Goal: Task Accomplishment & Management: Use online tool/utility

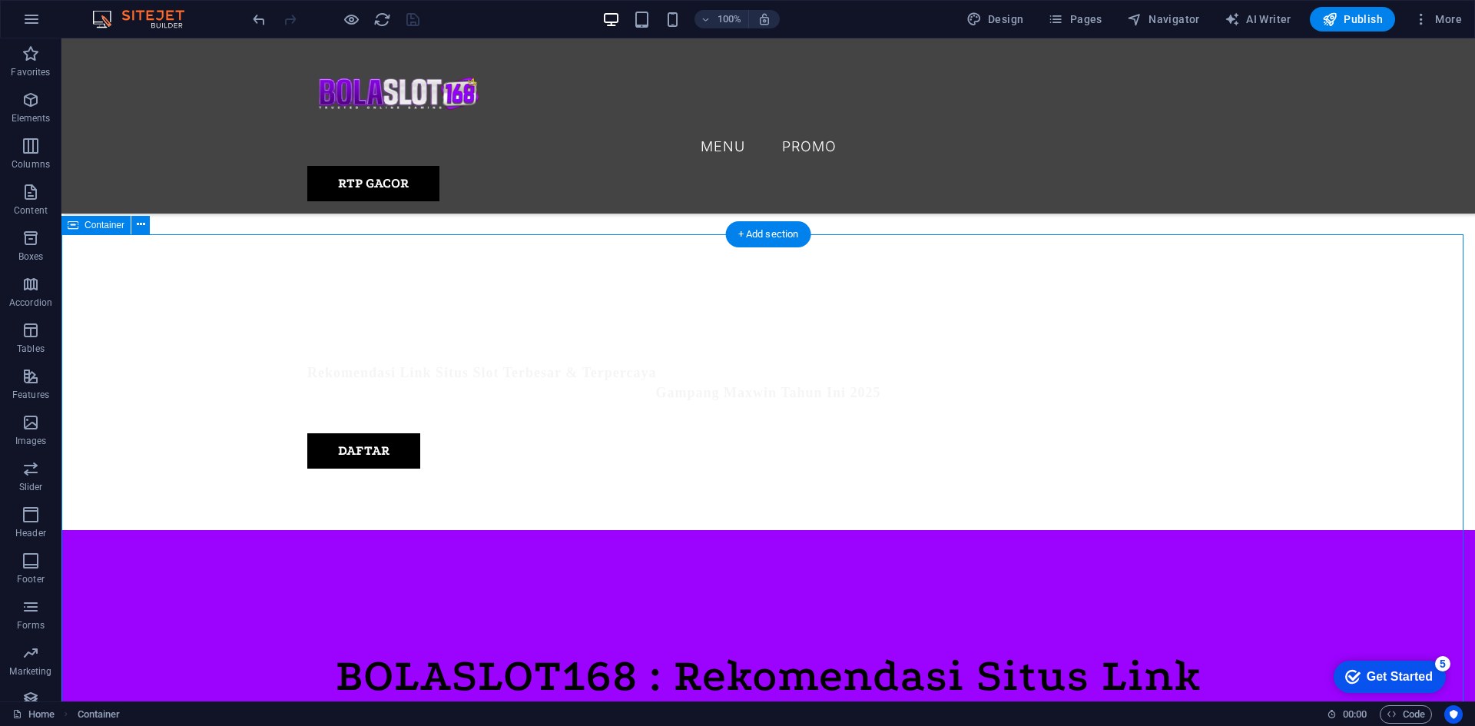
scroll to position [538, 0]
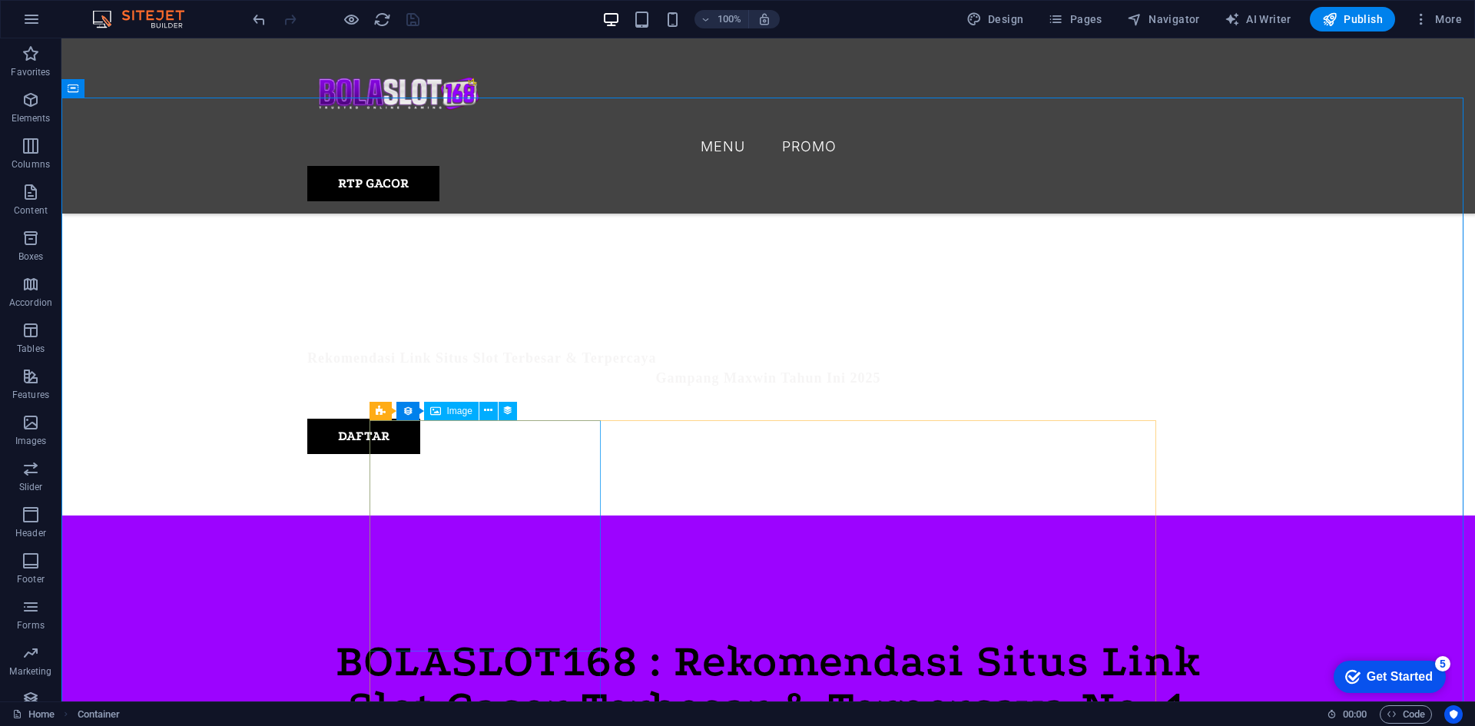
click at [452, 410] on span "Image" at bounding box center [459, 410] width 25 height 9
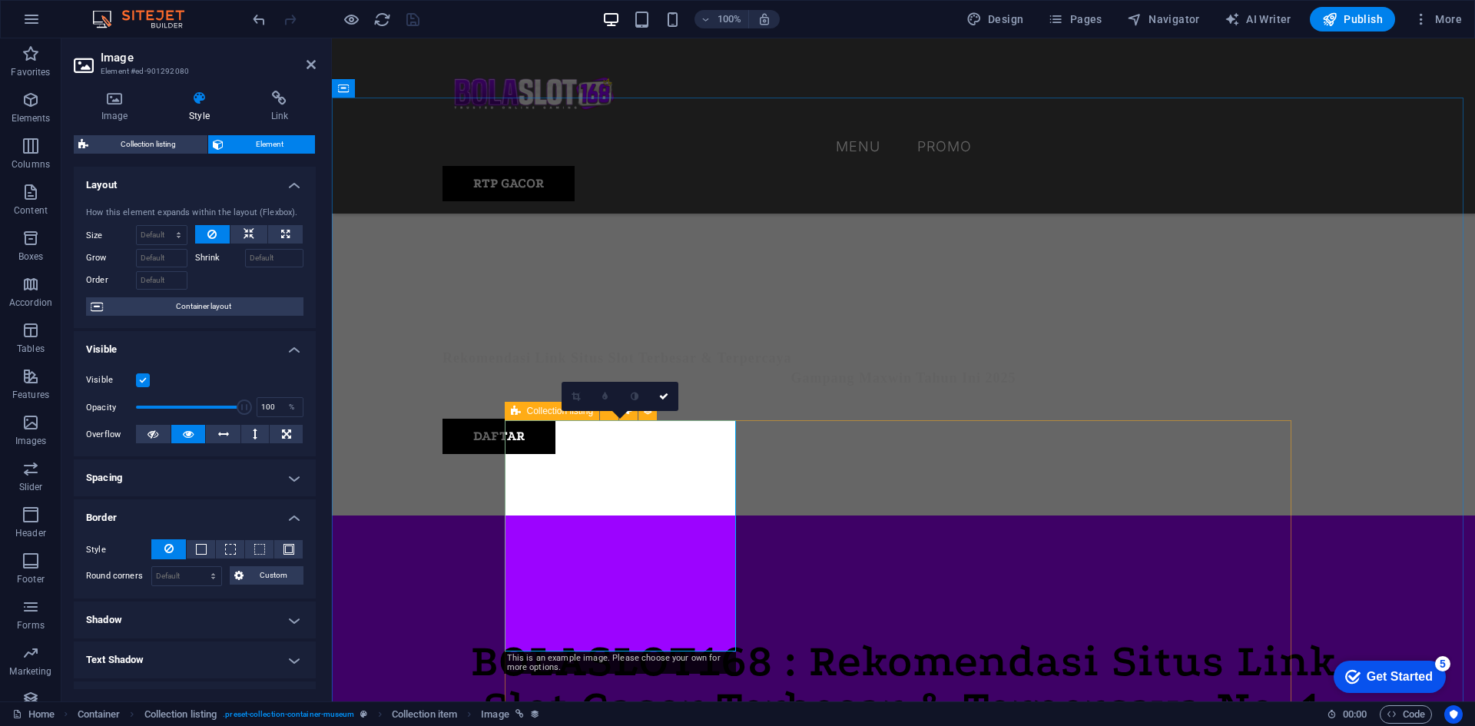
click at [520, 412] on icon at bounding box center [516, 411] width 10 height 18
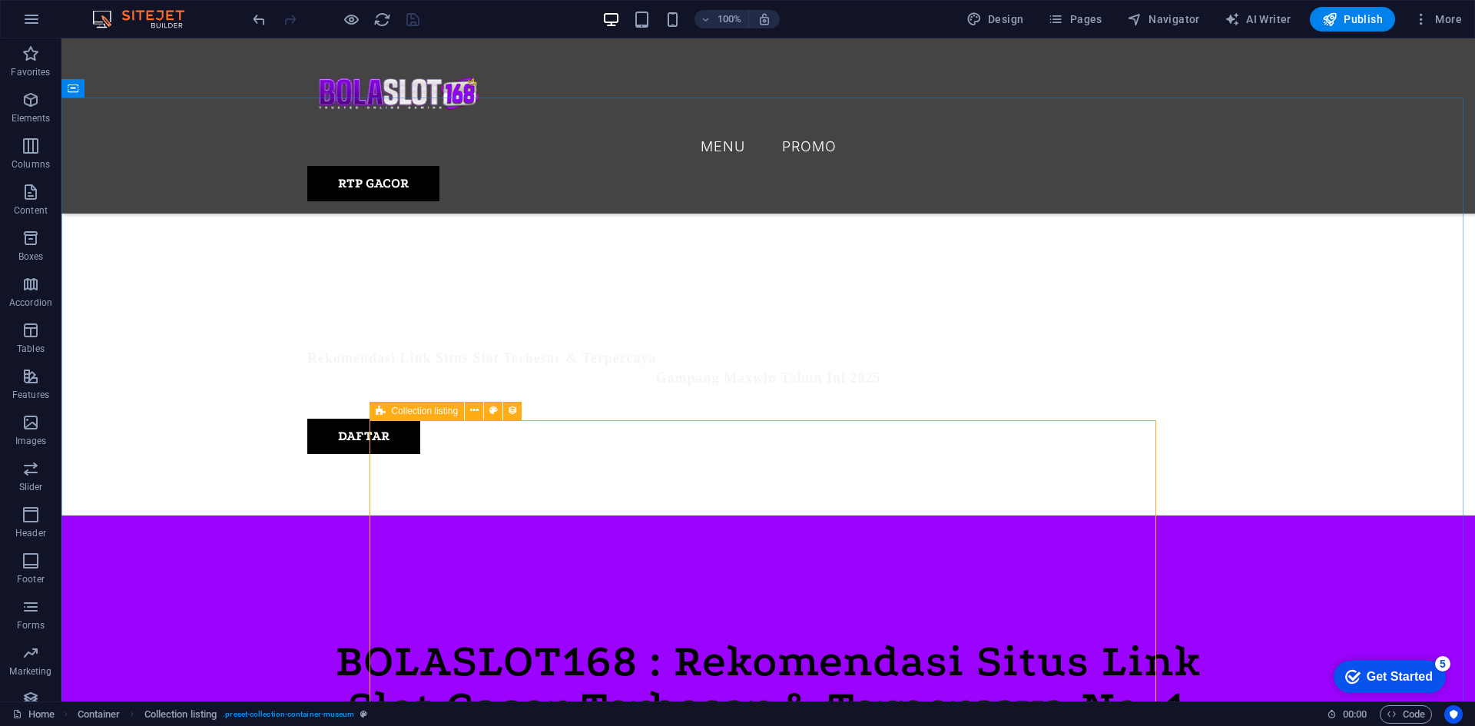
click at [379, 412] on icon at bounding box center [381, 411] width 10 height 18
click at [435, 408] on icon at bounding box center [435, 411] width 11 height 18
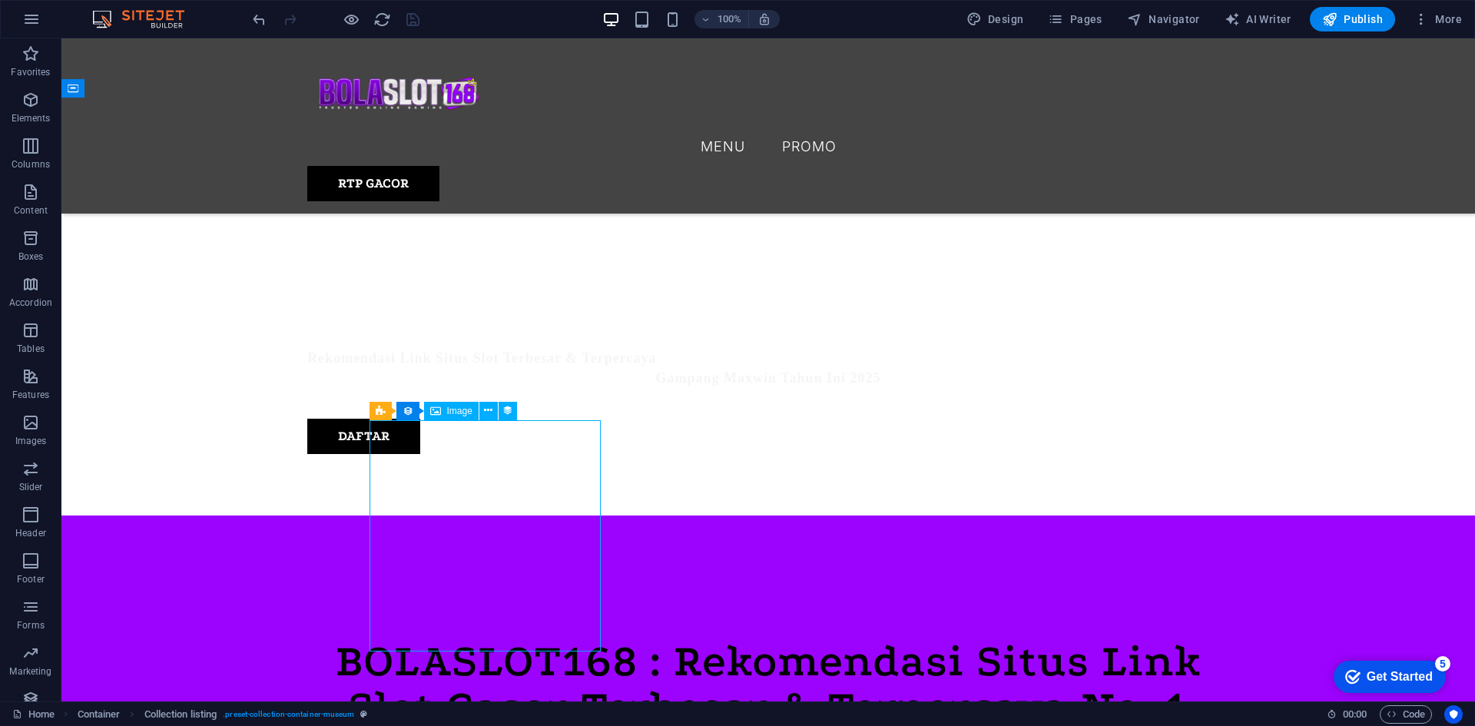
click at [435, 408] on icon at bounding box center [435, 411] width 11 height 18
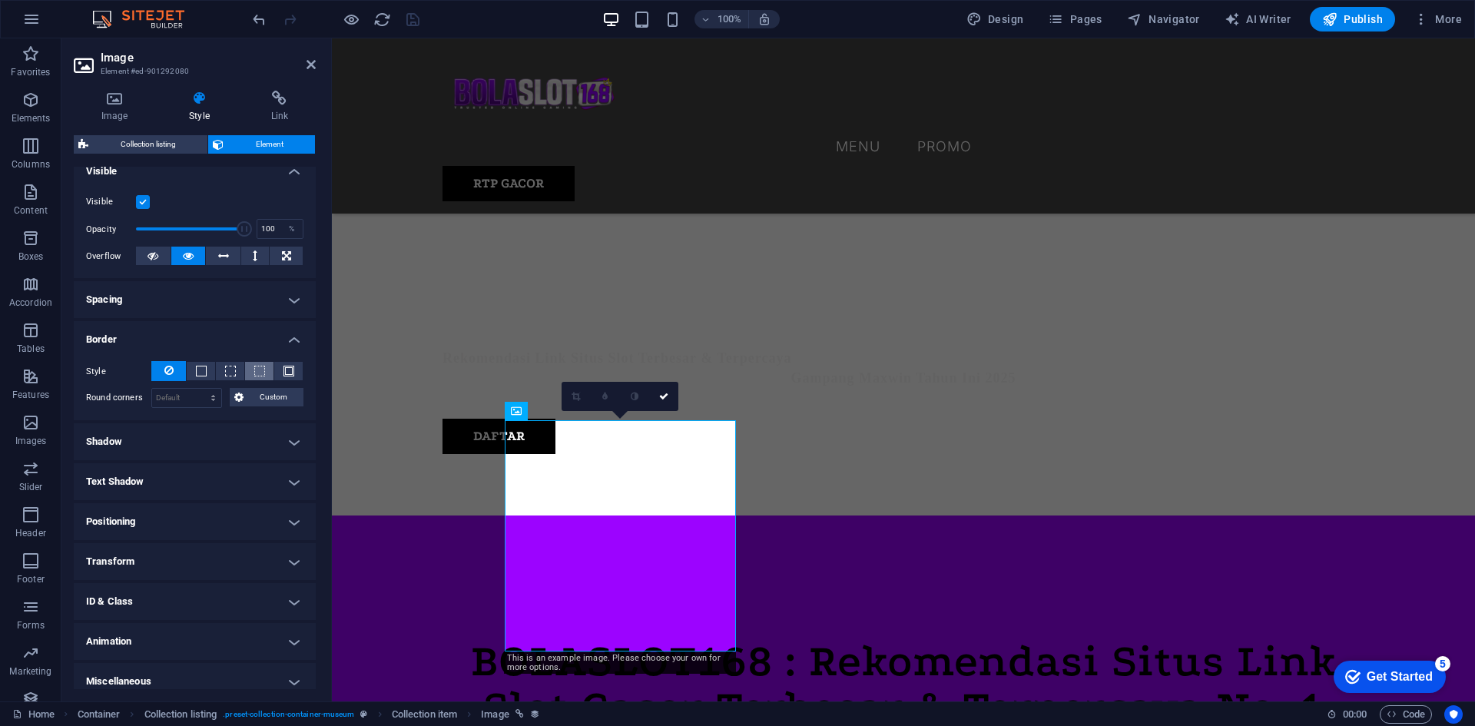
scroll to position [189, 0]
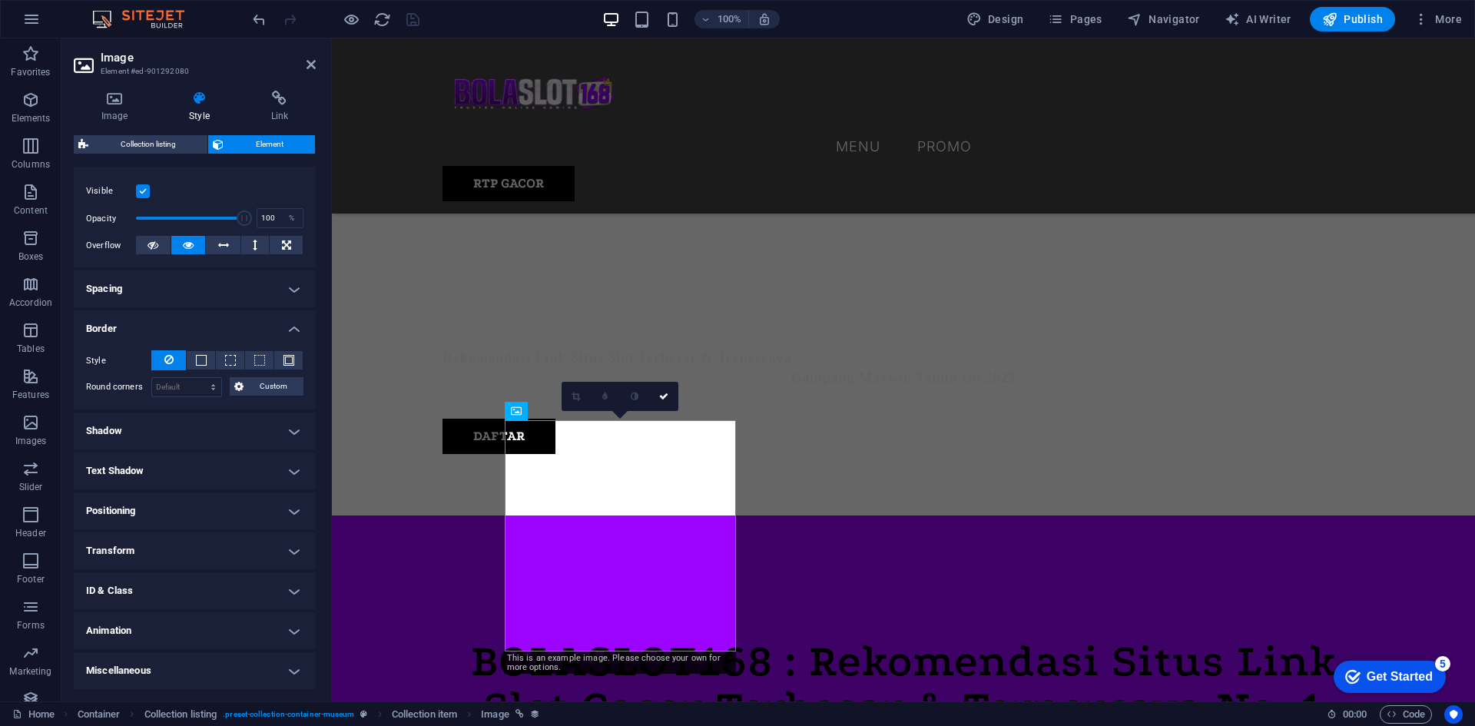
click at [271, 626] on h4 "Animation" at bounding box center [195, 630] width 242 height 37
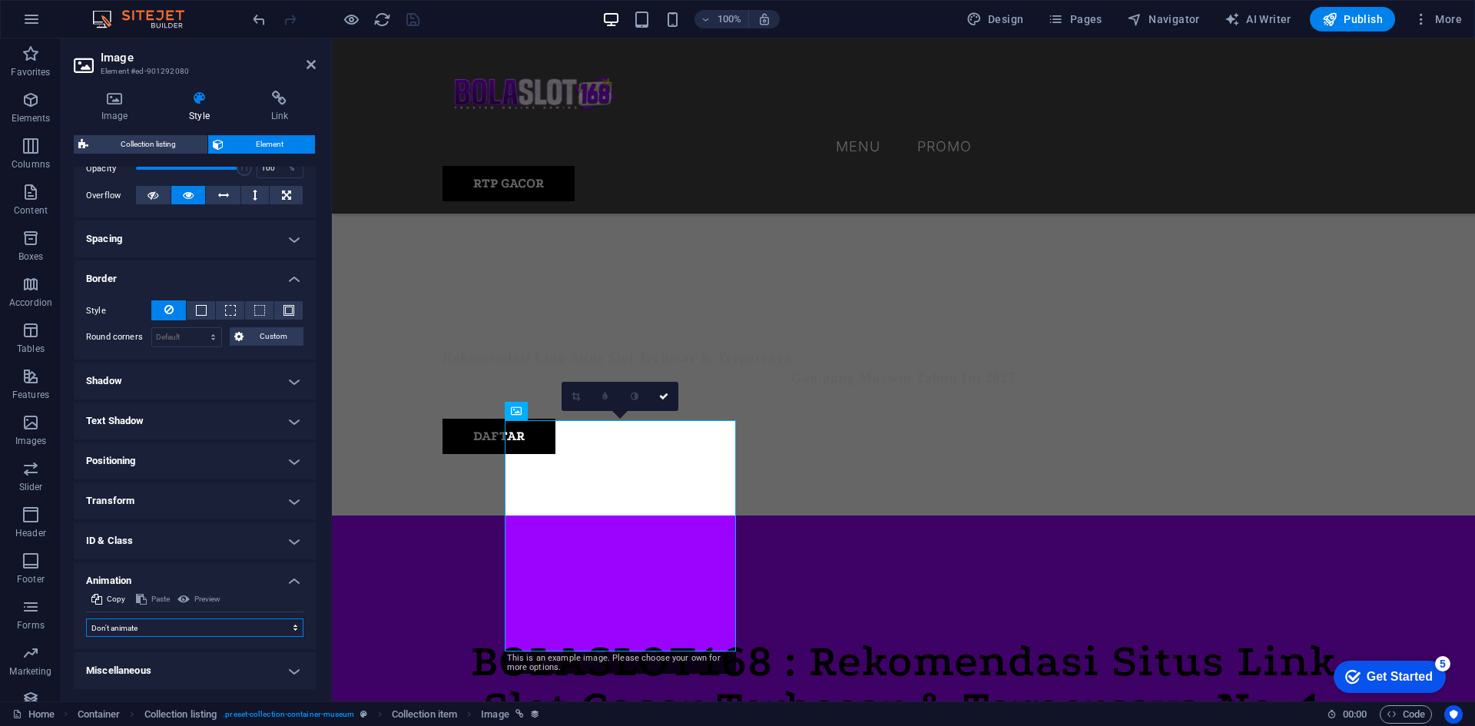
click at [198, 623] on select "Don't animate Show / Hide Slide up/down Zoom in/out Slide left to right Slide r…" at bounding box center [194, 627] width 217 height 18
click at [250, 451] on h4 "Positioning" at bounding box center [195, 460] width 242 height 37
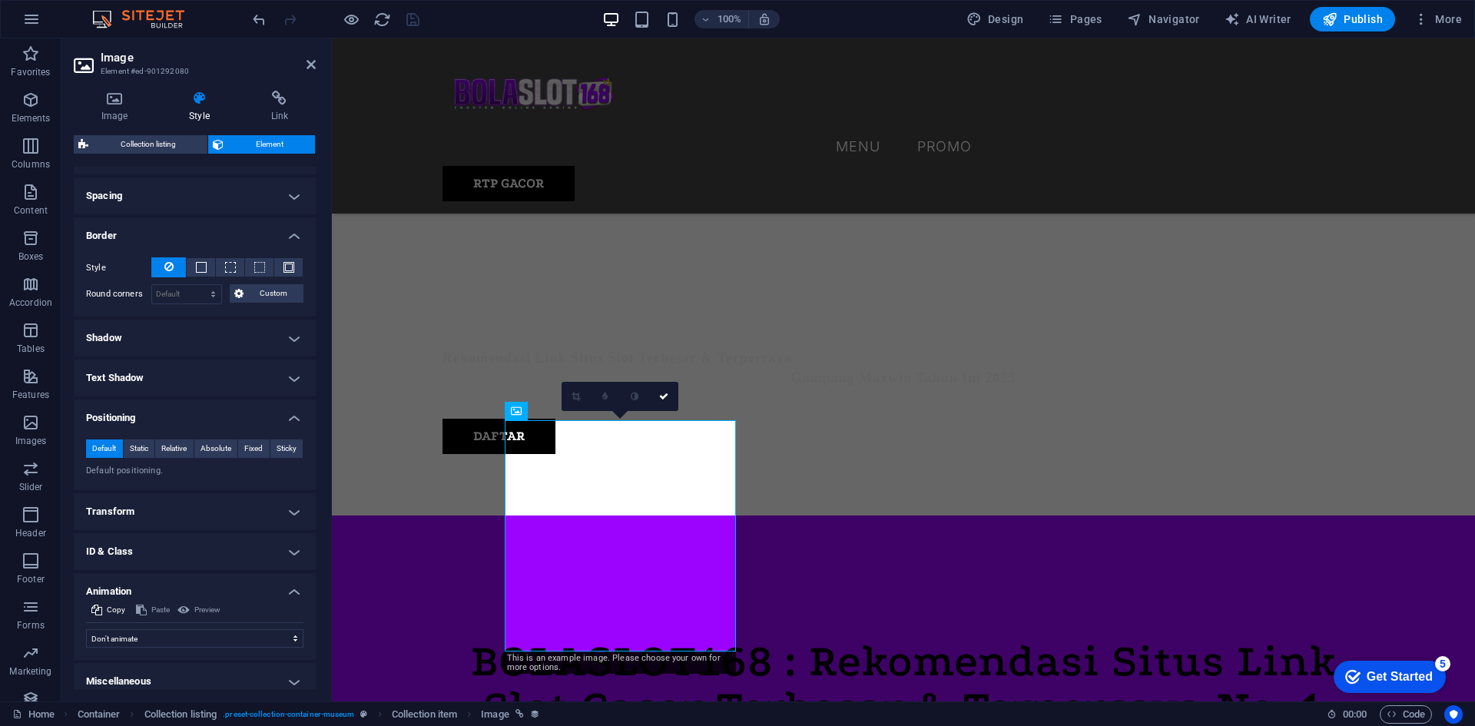
scroll to position [293, 0]
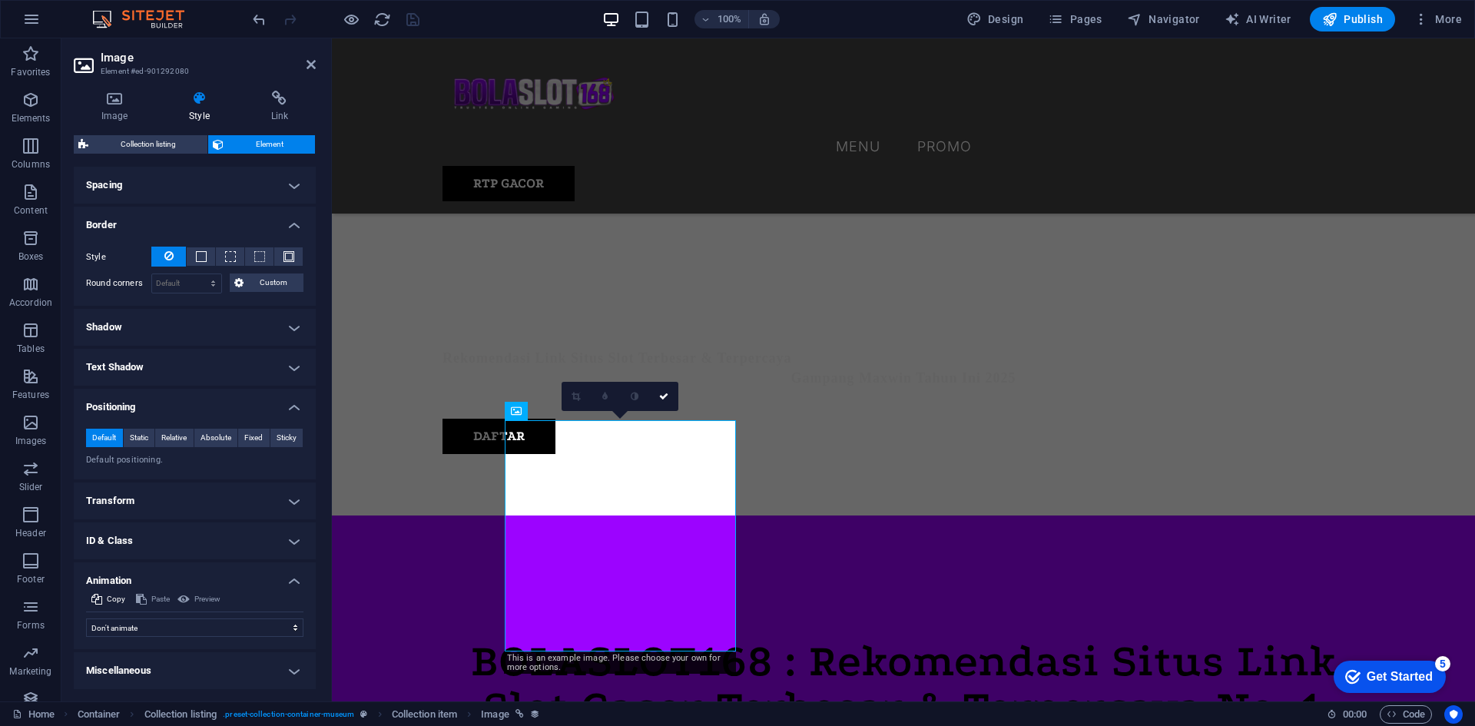
click at [250, 668] on h4 "Miscellaneous" at bounding box center [195, 670] width 242 height 37
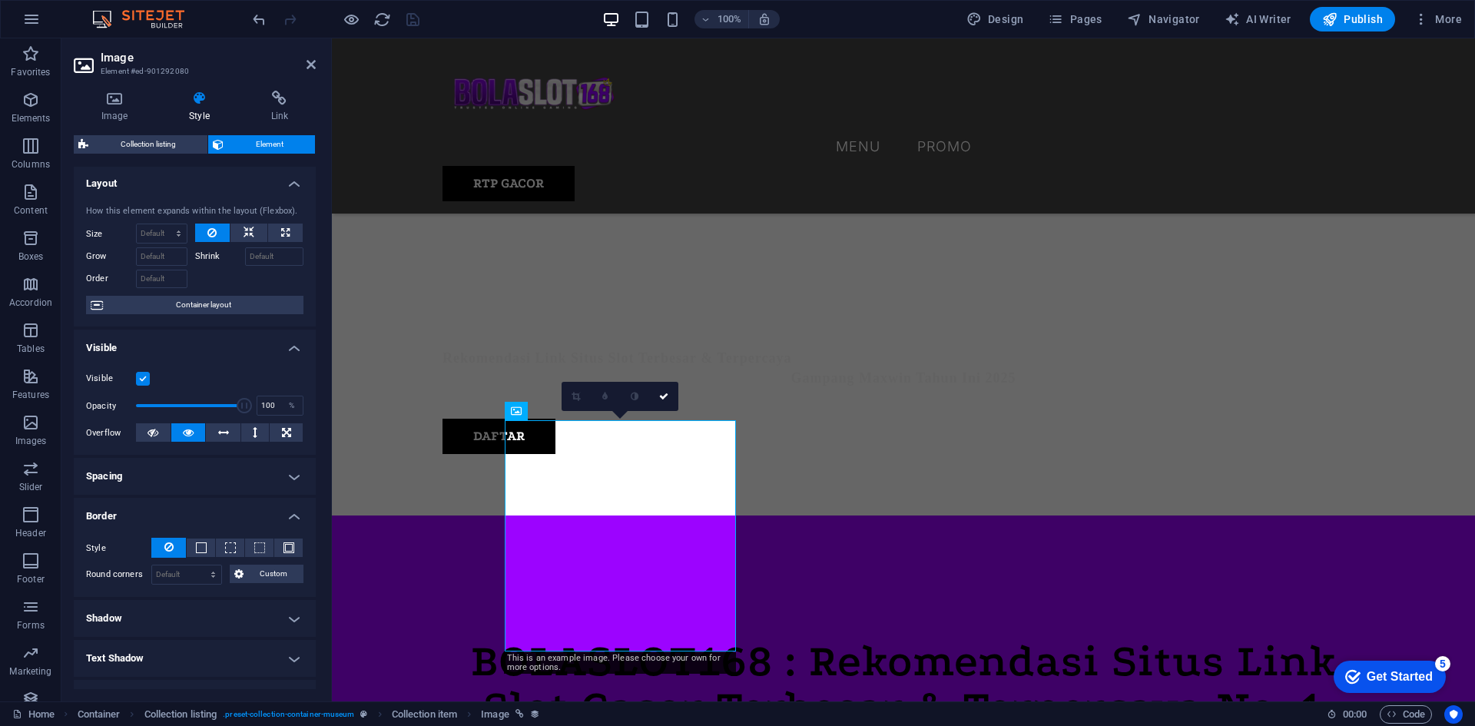
scroll to position [0, 0]
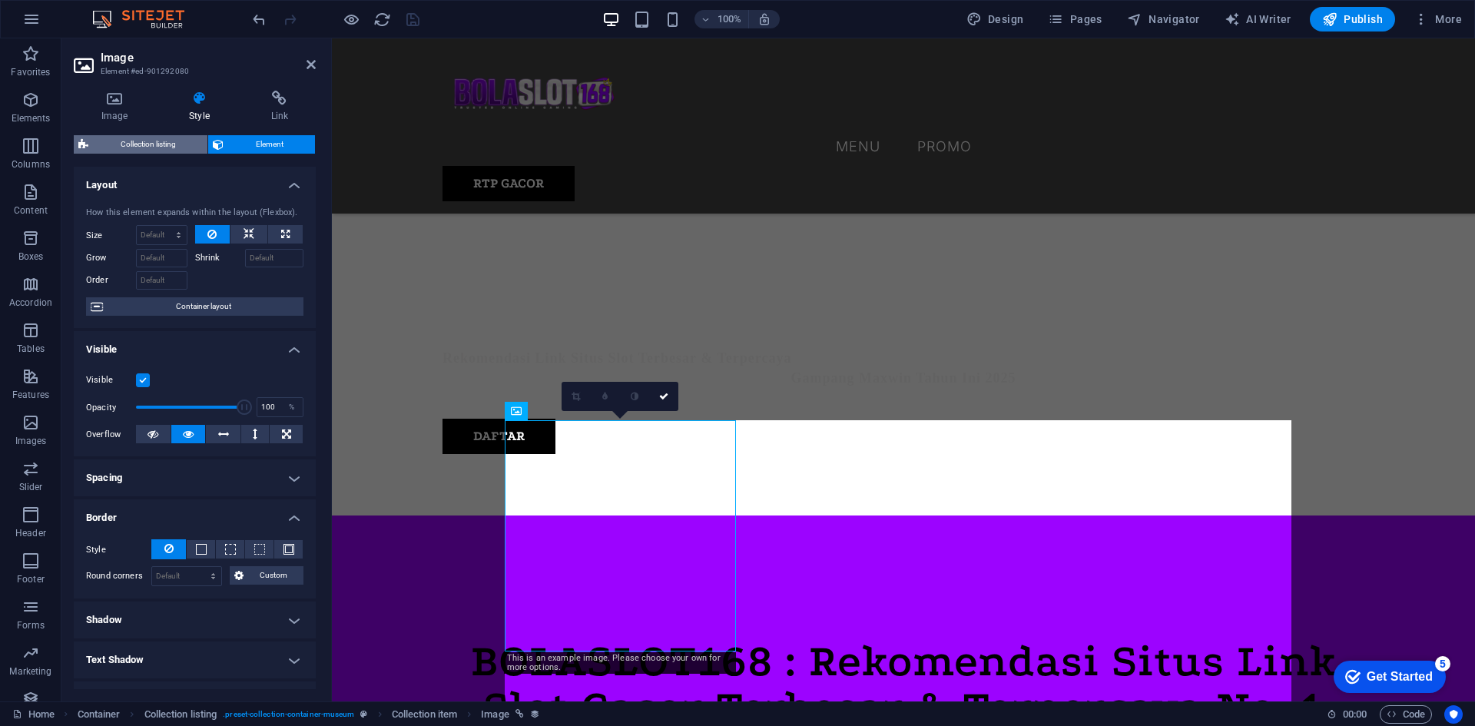
click at [156, 144] on span "Collection listing" at bounding box center [148, 144] width 110 height 18
select select "68b7e02bd5e34d2e260ab3c0"
select select "columns.exhibition-date_ASC"
select select "columns.featured-exhibition"
select select "rem"
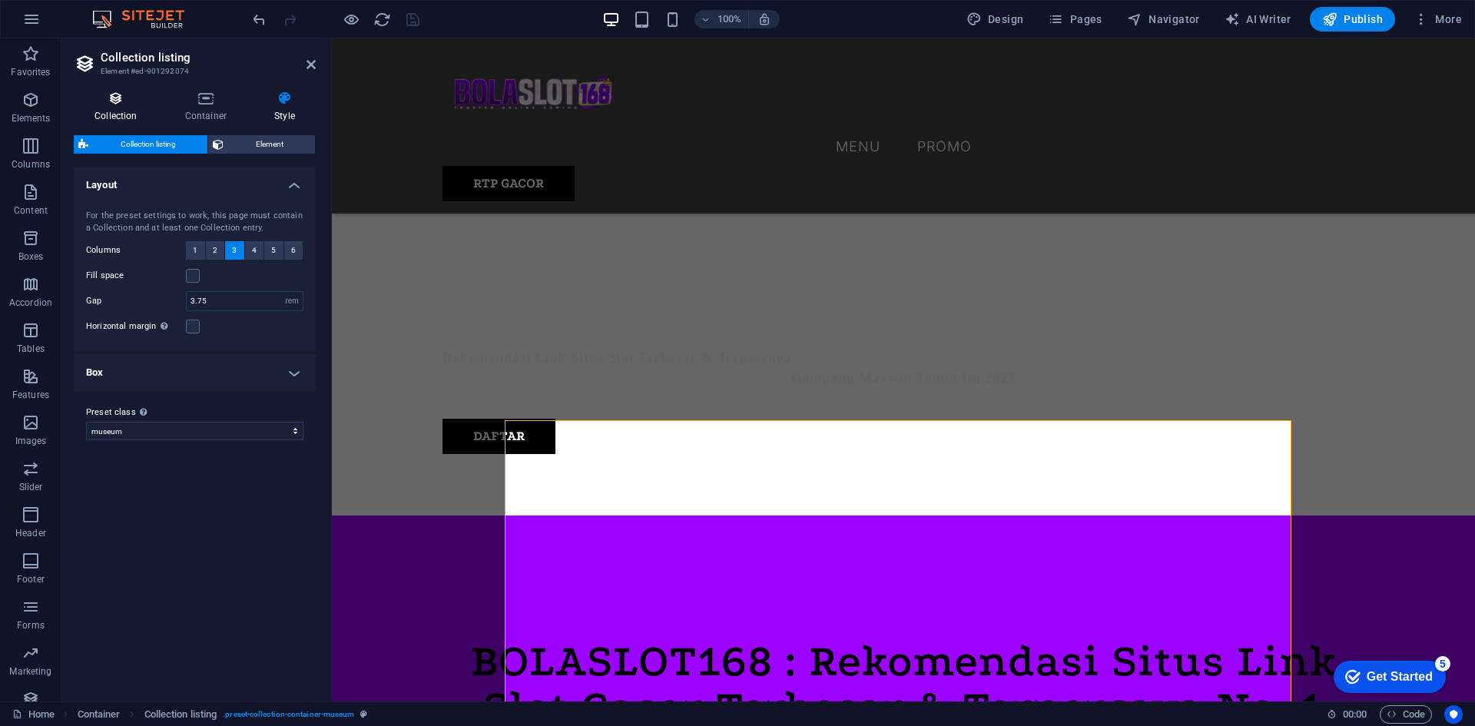
click at [121, 104] on icon at bounding box center [116, 98] width 84 height 15
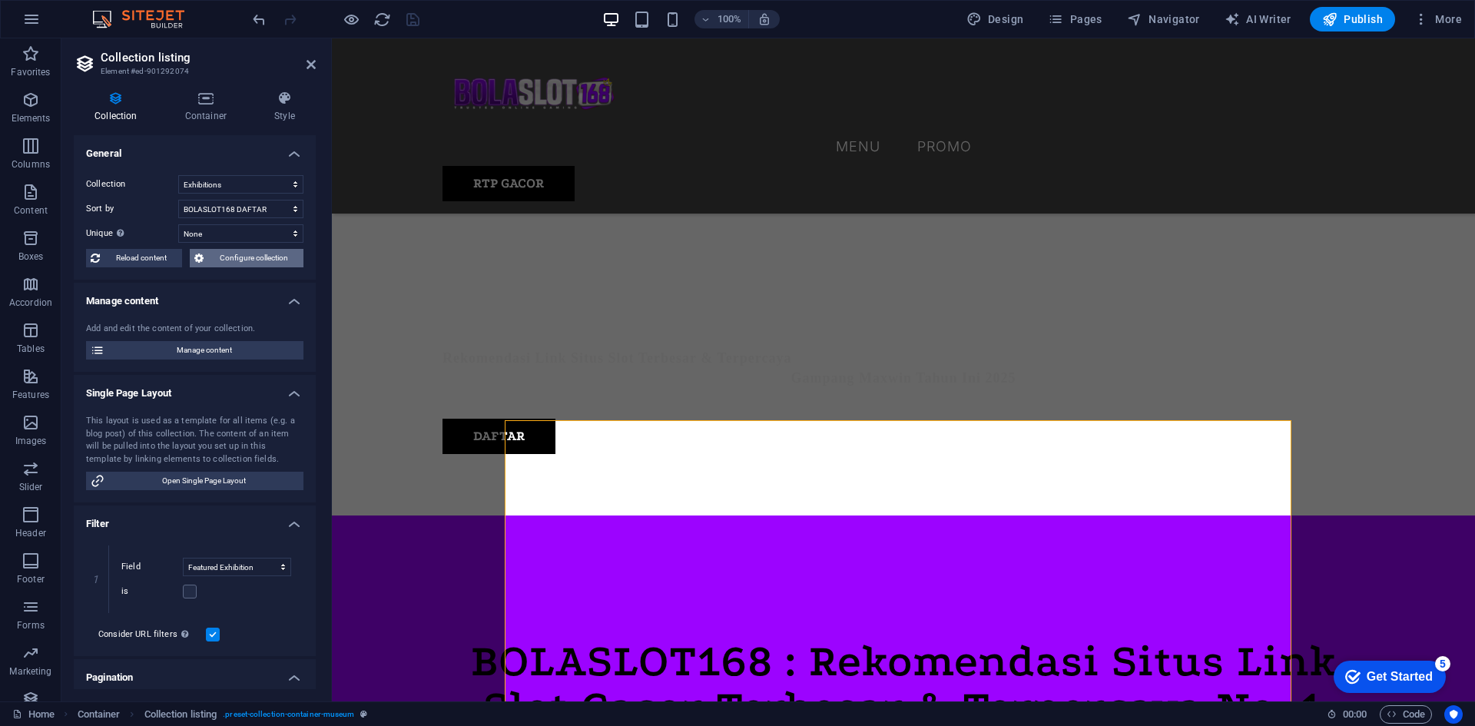
click at [227, 255] on span "Configure collection" at bounding box center [253, 258] width 91 height 18
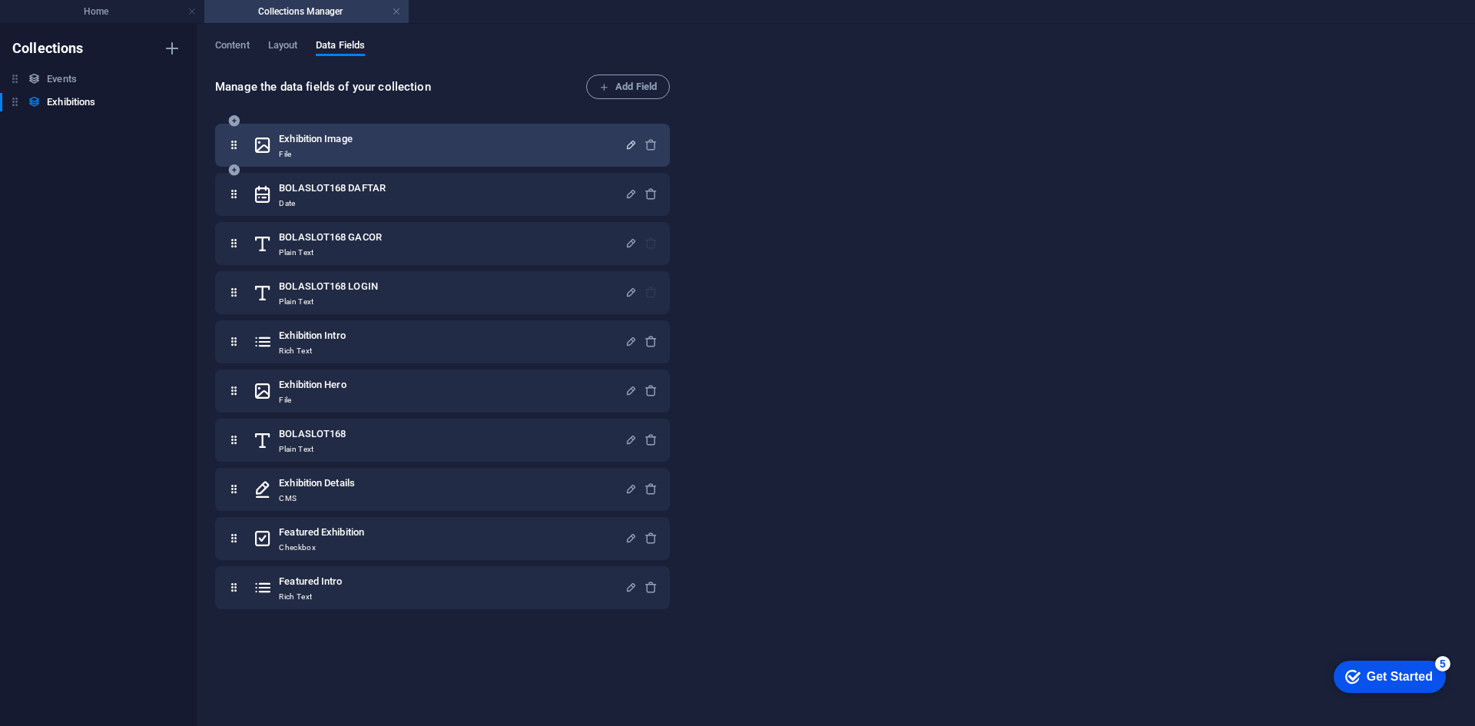
click at [624, 146] on icon "button" at bounding box center [630, 144] width 13 height 13
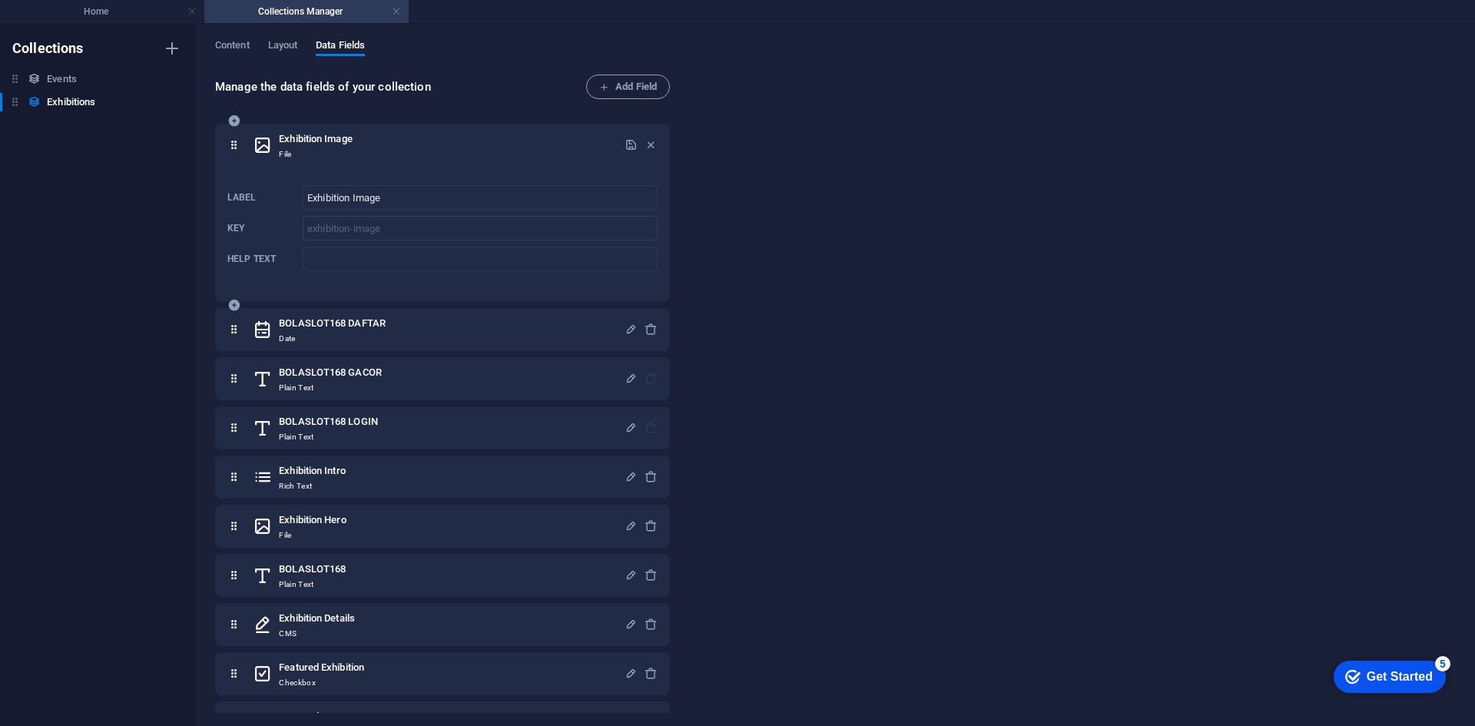
click at [265, 141] on icon at bounding box center [263, 145] width 20 height 31
click at [346, 144] on h6 "Exhibition Image" at bounding box center [316, 139] width 74 height 18
click at [418, 200] on input "Exhibition Image" at bounding box center [480, 197] width 355 height 25
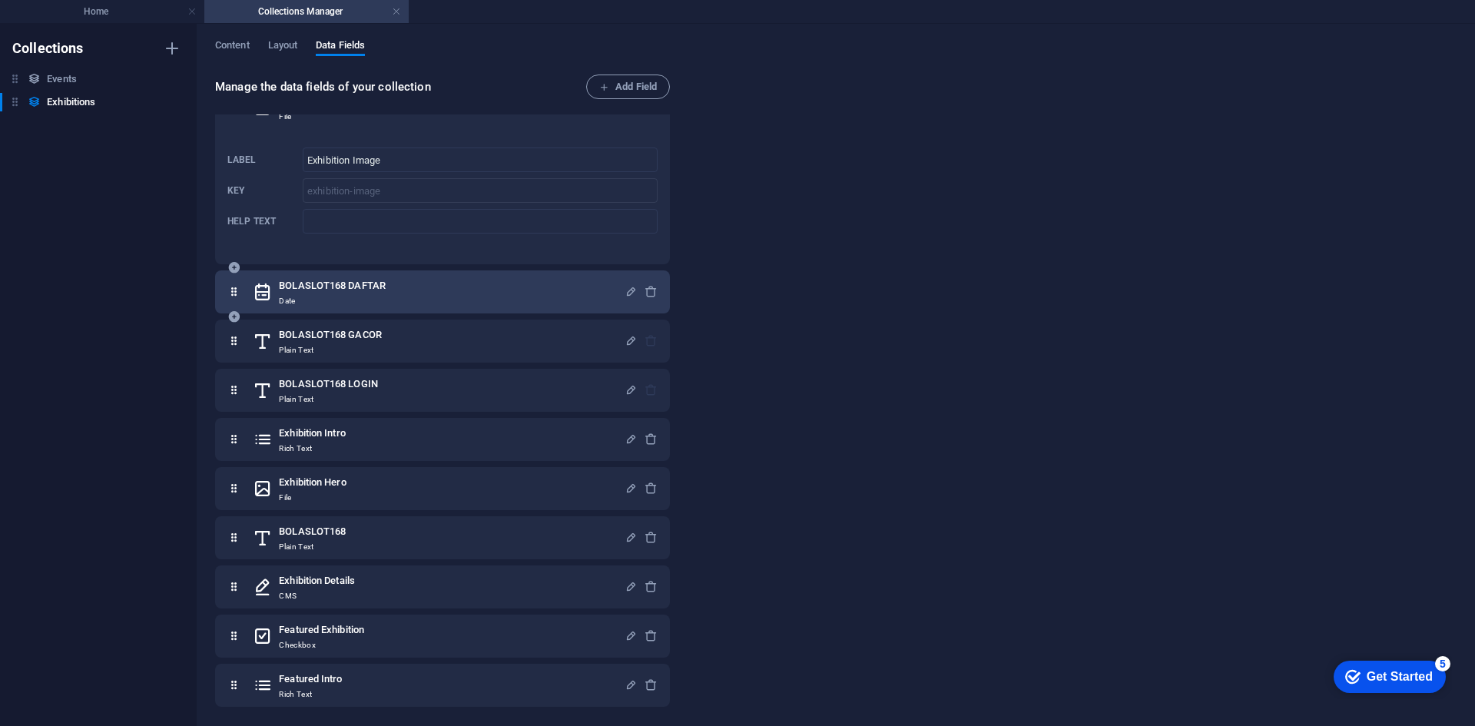
click at [516, 293] on div "BOLASLOT168 DAFTAR Date" at bounding box center [439, 291] width 372 height 31
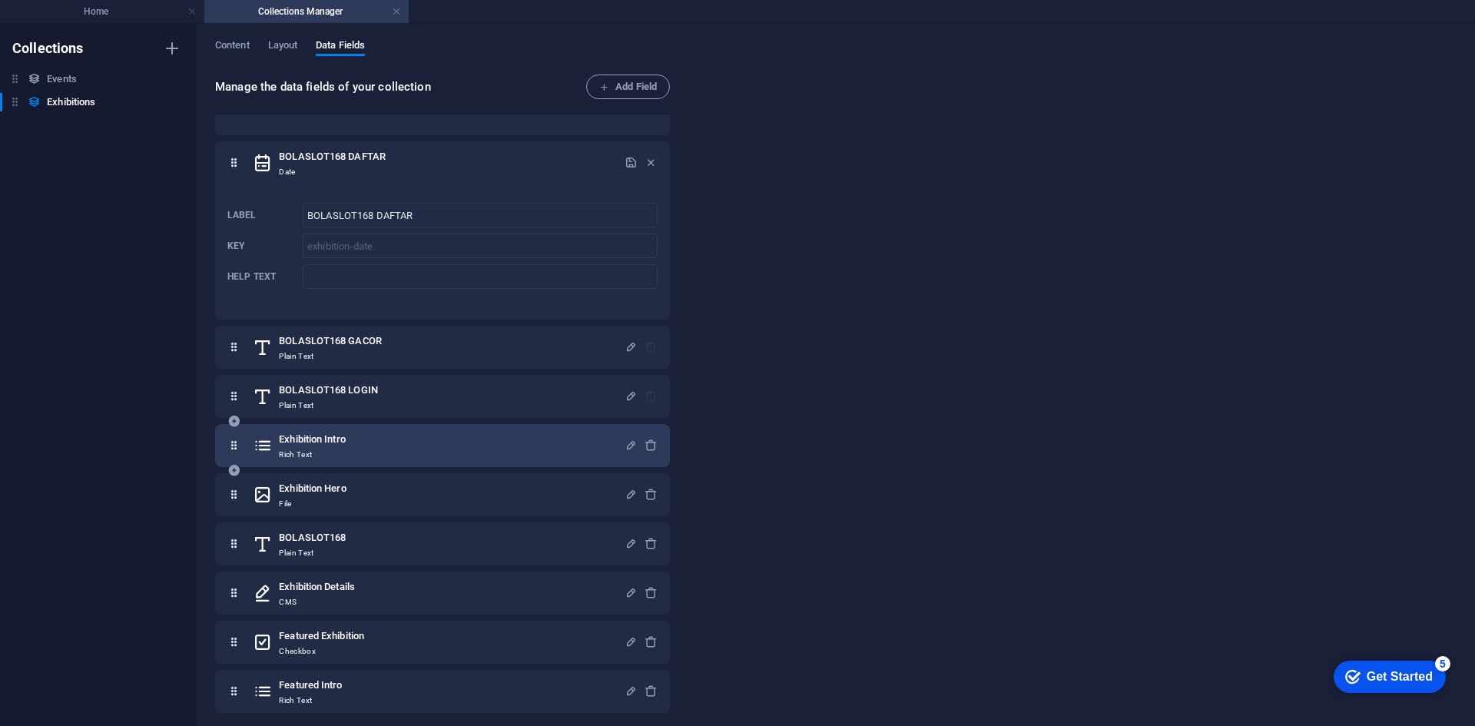
scroll to position [173, 0]
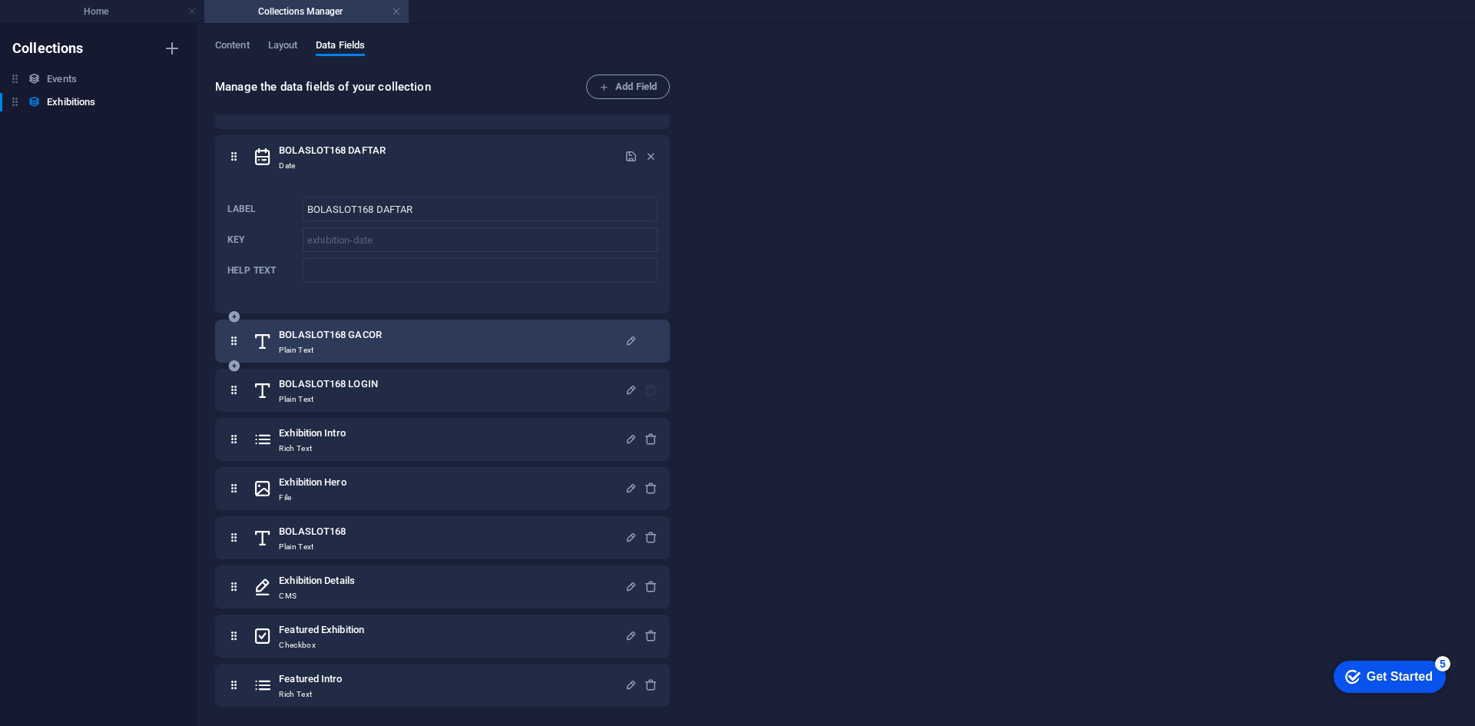
click at [537, 347] on div "BOLASLOT168 GACOR Plain Text" at bounding box center [439, 341] width 372 height 31
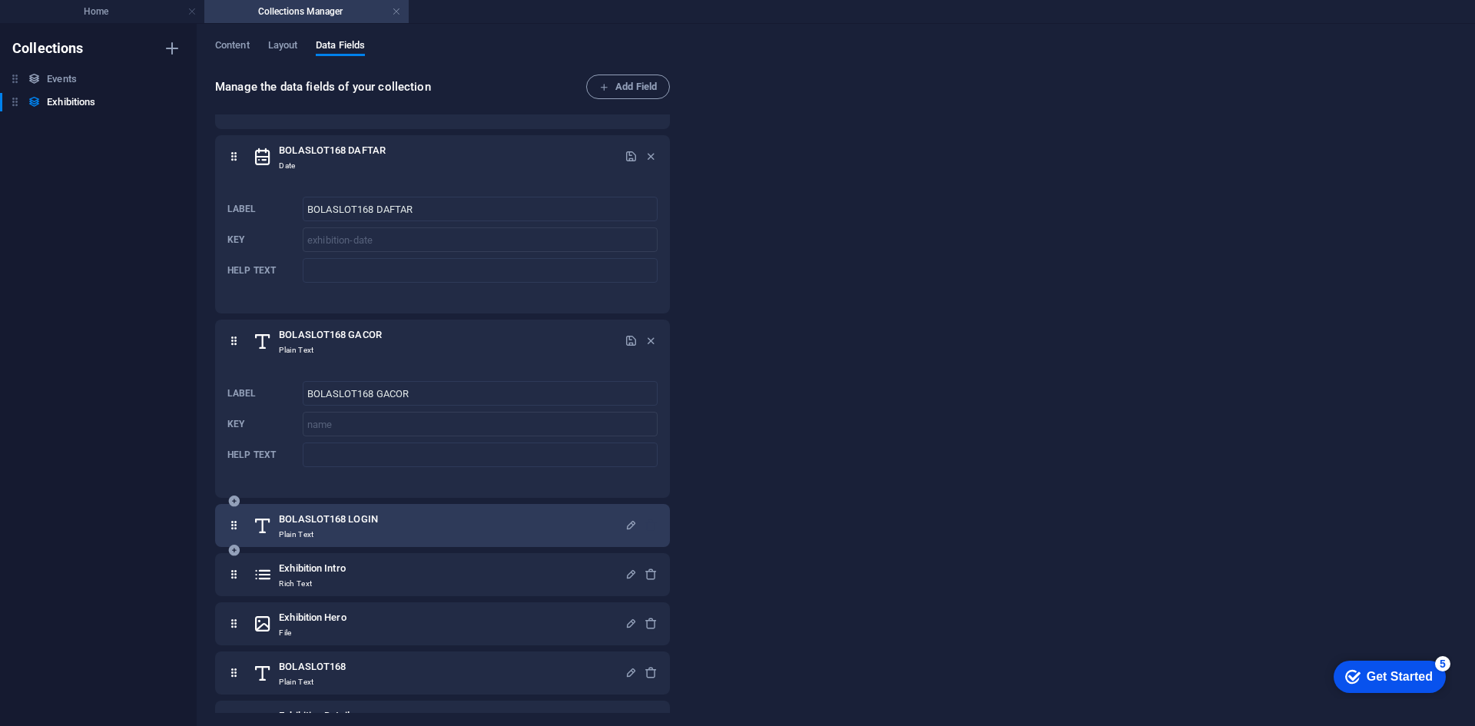
click at [532, 528] on div "BOLASLOT168 LOGIN Plain Text" at bounding box center [439, 525] width 372 height 31
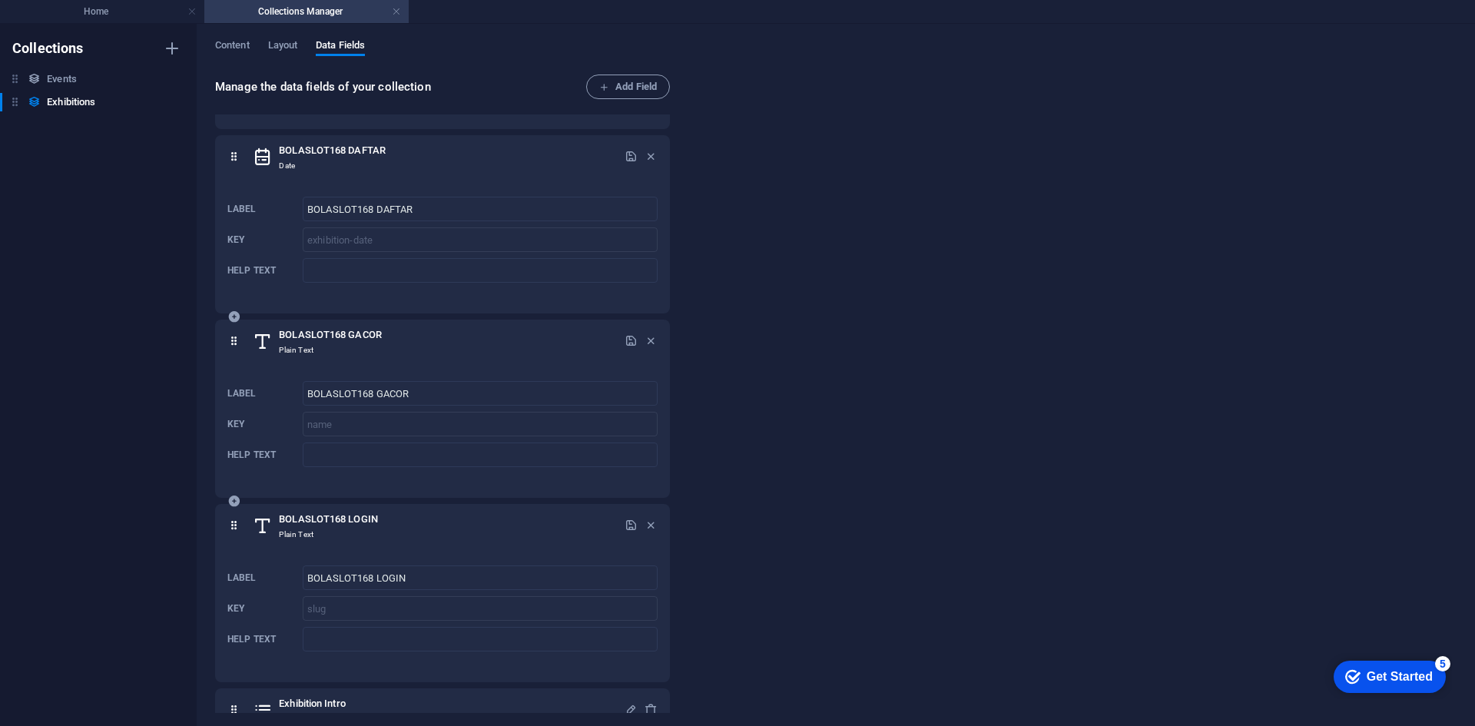
scroll to position [443, 0]
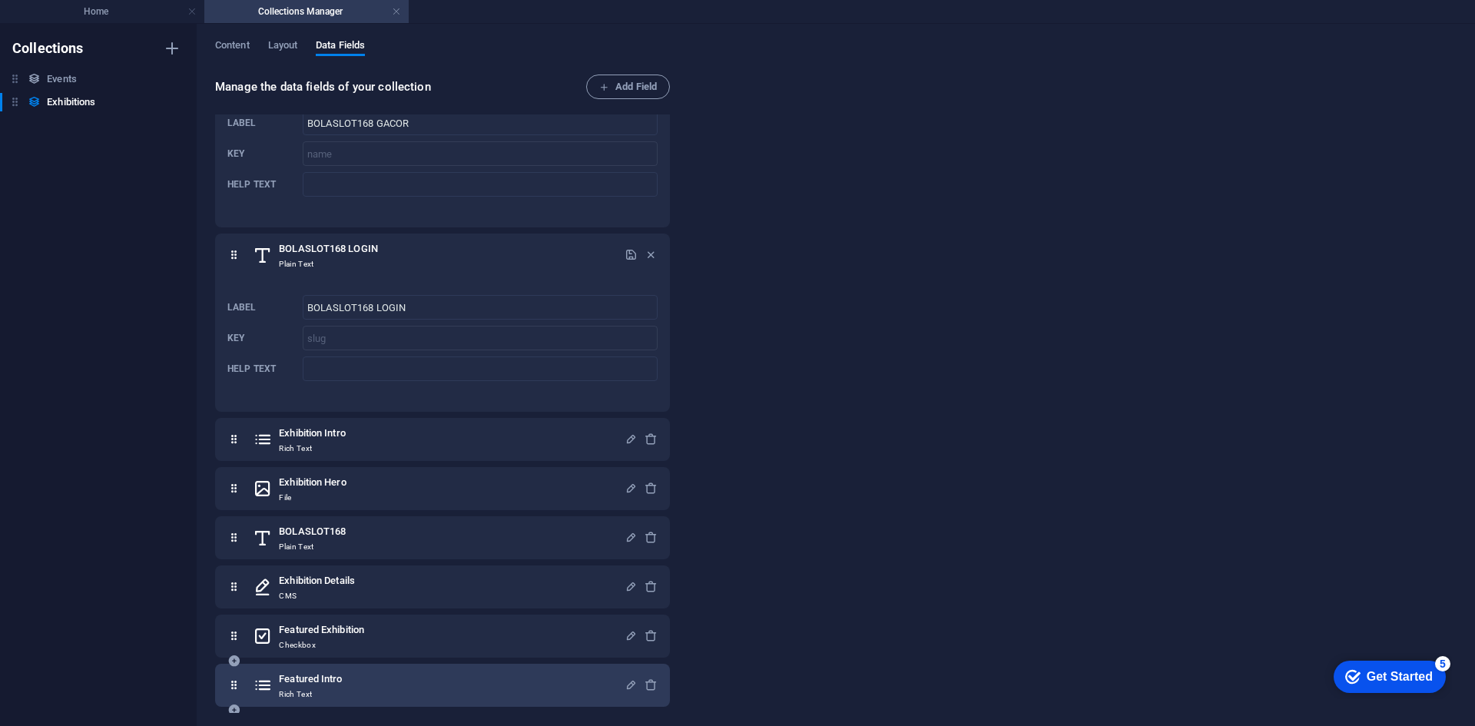
click at [532, 682] on div "Featured Intro Rich Text" at bounding box center [439, 685] width 372 height 31
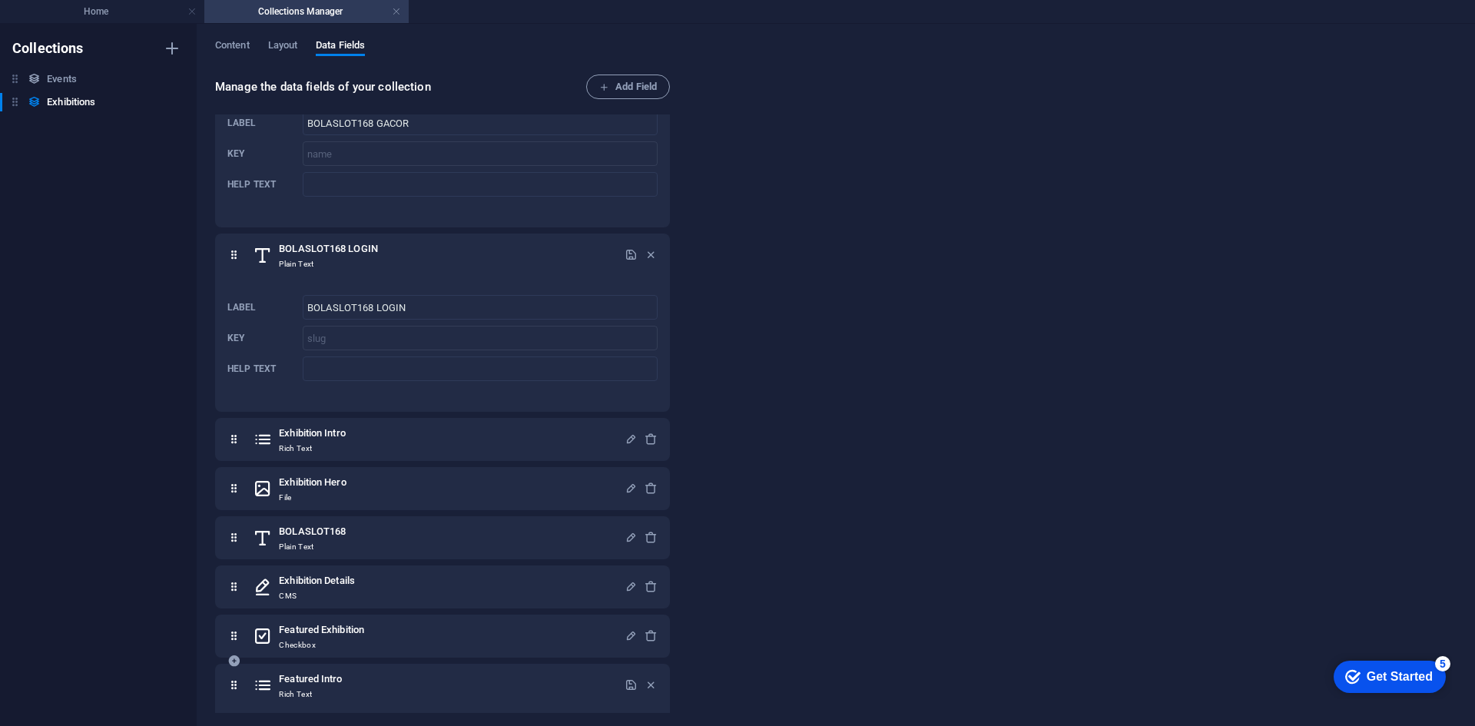
scroll to position [578, 0]
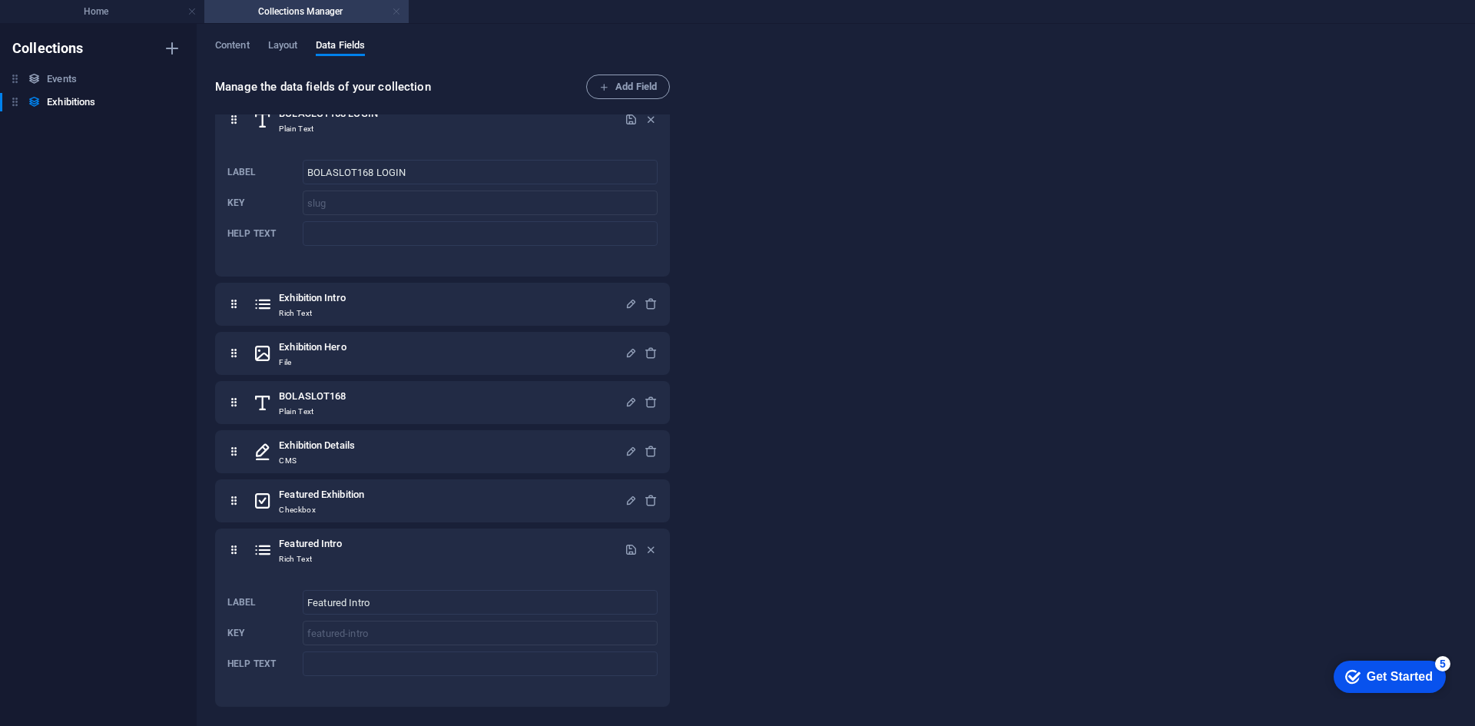
click at [393, 9] on link at bounding box center [396, 12] width 9 height 15
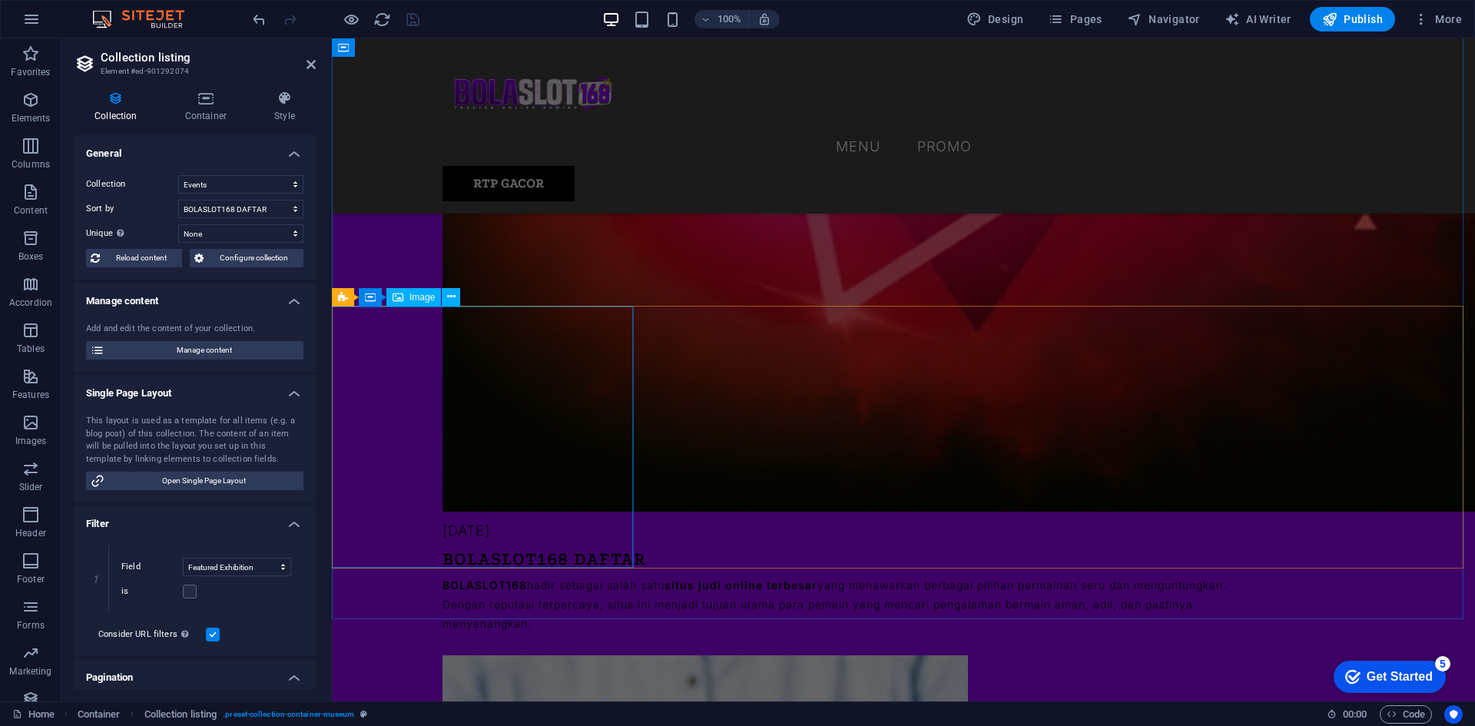
scroll to position [1997, 0]
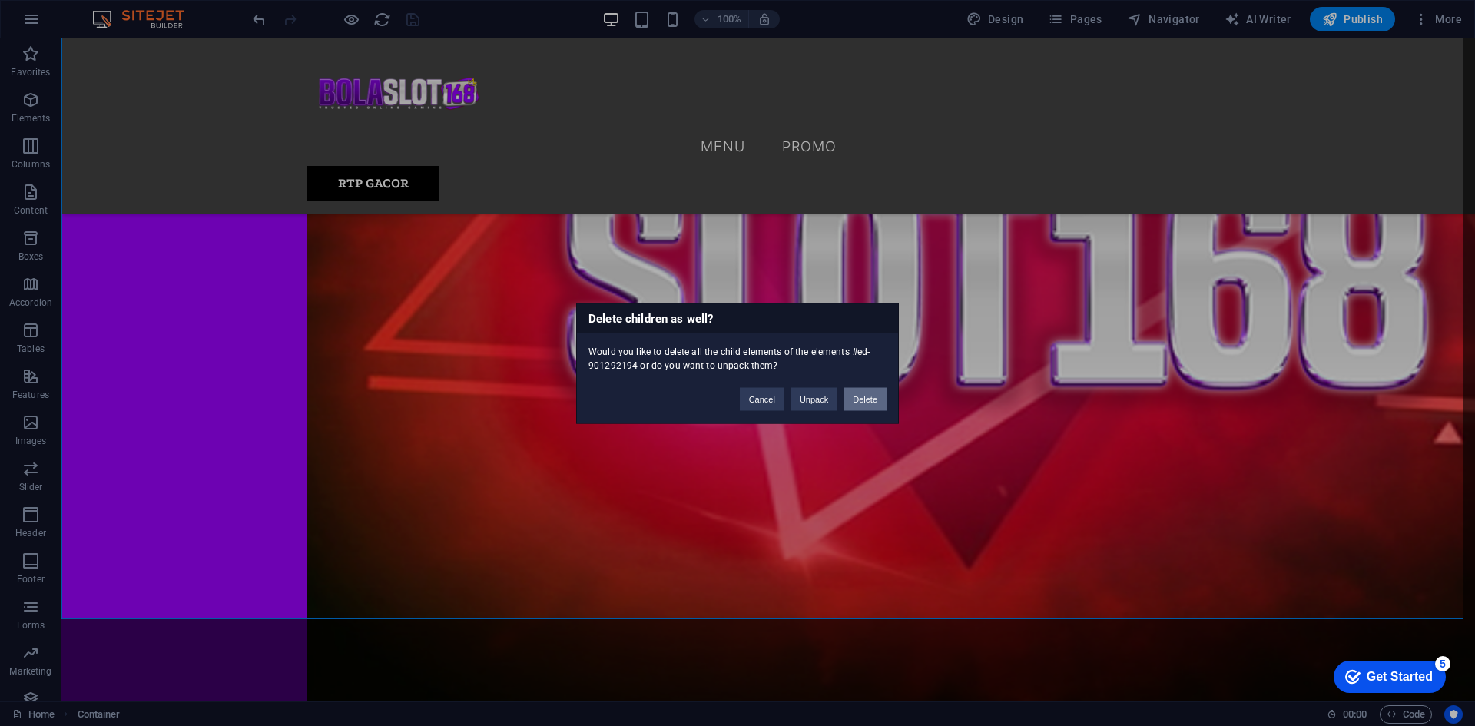
click at [853, 394] on button "Delete" at bounding box center [864, 398] width 43 height 23
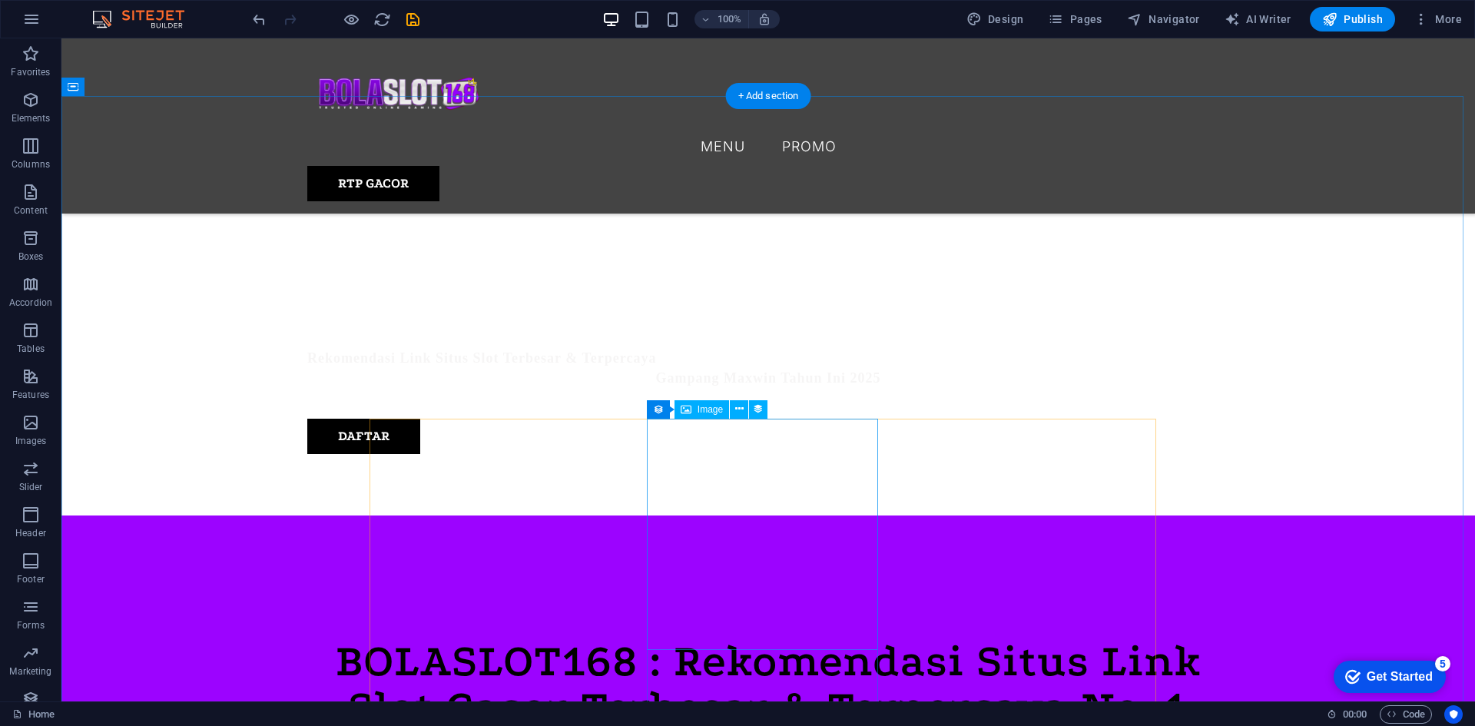
scroll to position [768, 0]
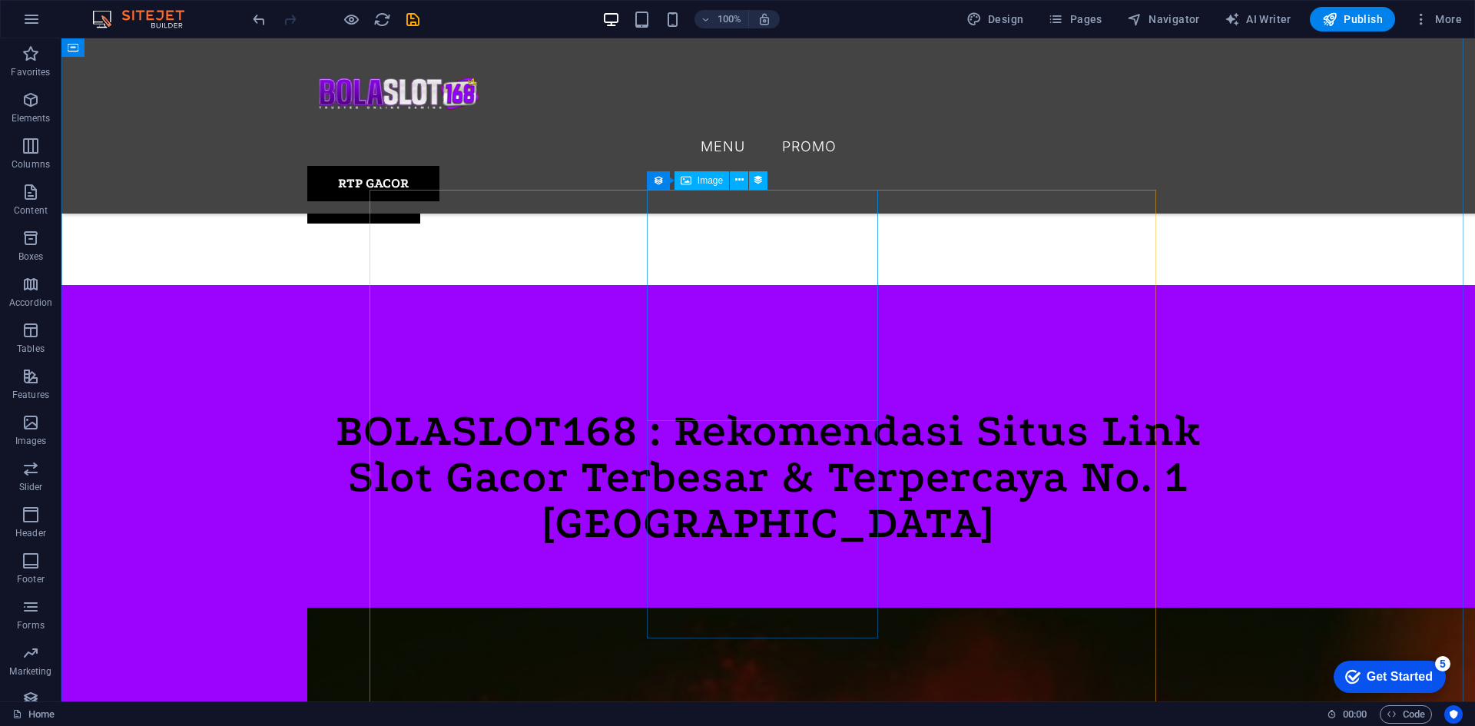
click at [722, 177] on span "Image" at bounding box center [709, 180] width 25 height 9
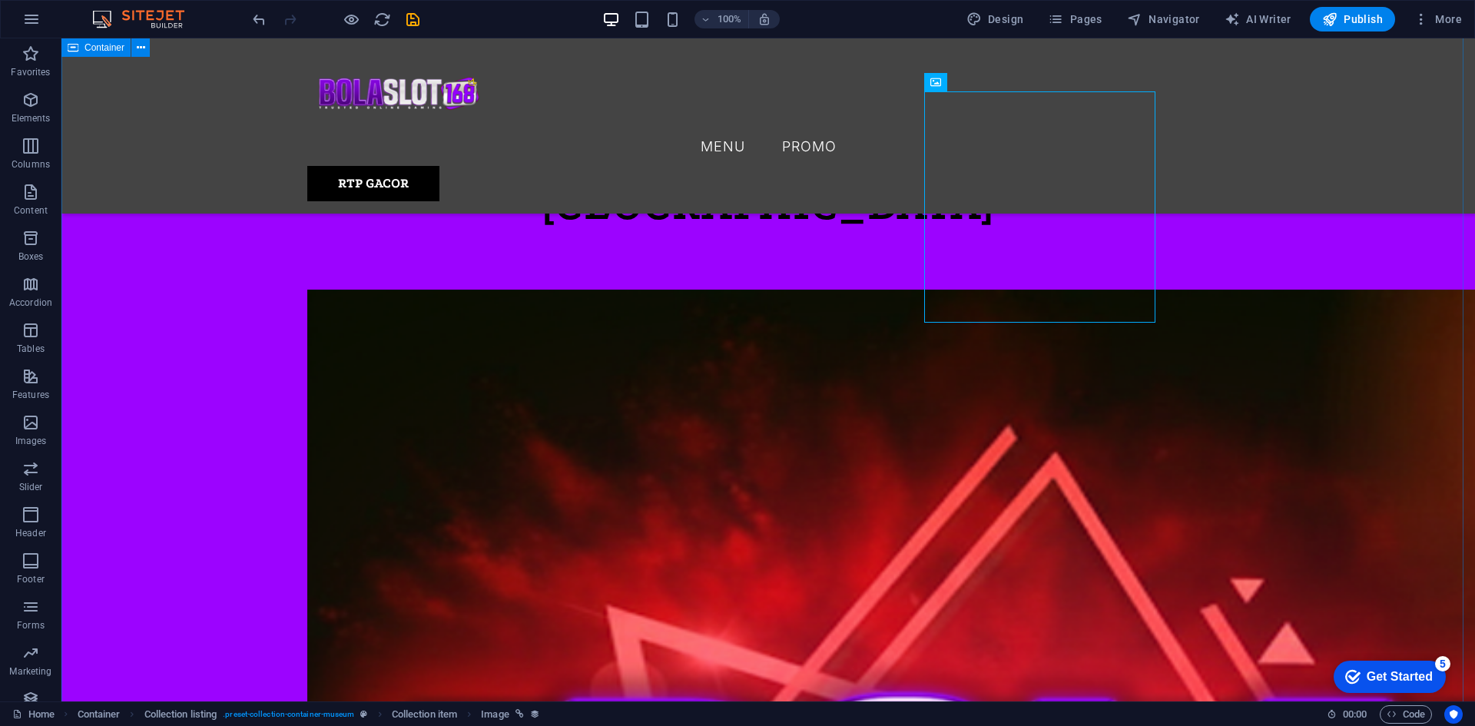
scroll to position [998, 0]
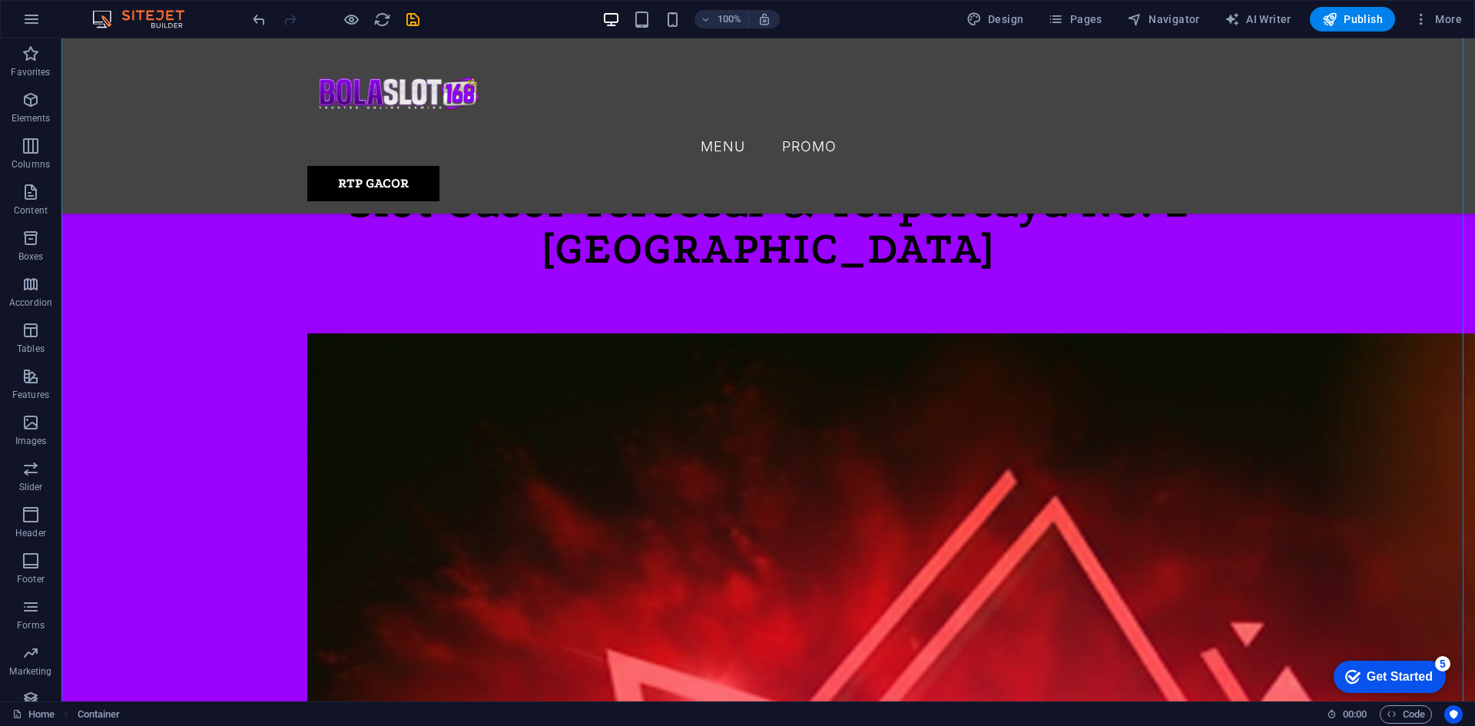
drag, startPoint x: 381, startPoint y: 448, endPoint x: 457, endPoint y: 587, distance: 158.4
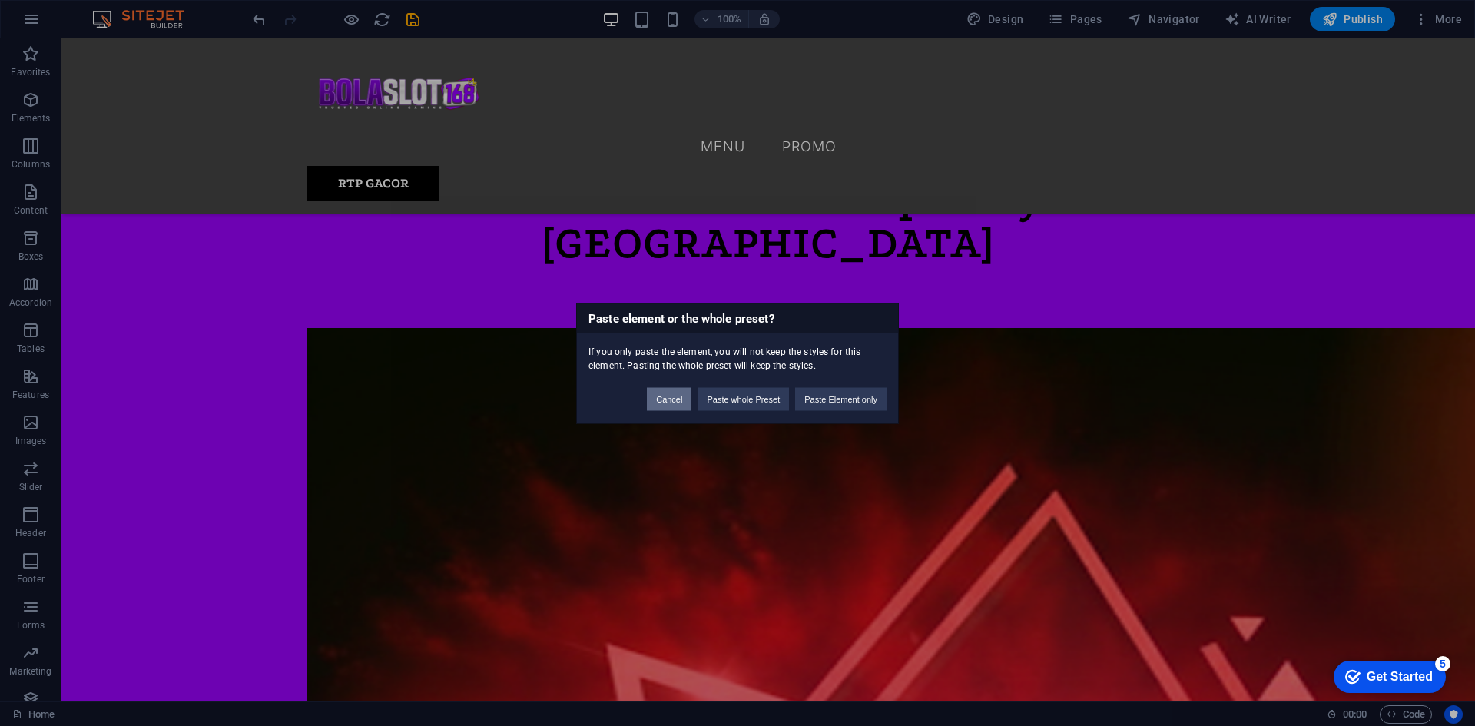
drag, startPoint x: 669, startPoint y: 399, endPoint x: 828, endPoint y: 390, distance: 159.2
click at [669, 399] on button "Cancel" at bounding box center [669, 398] width 45 height 23
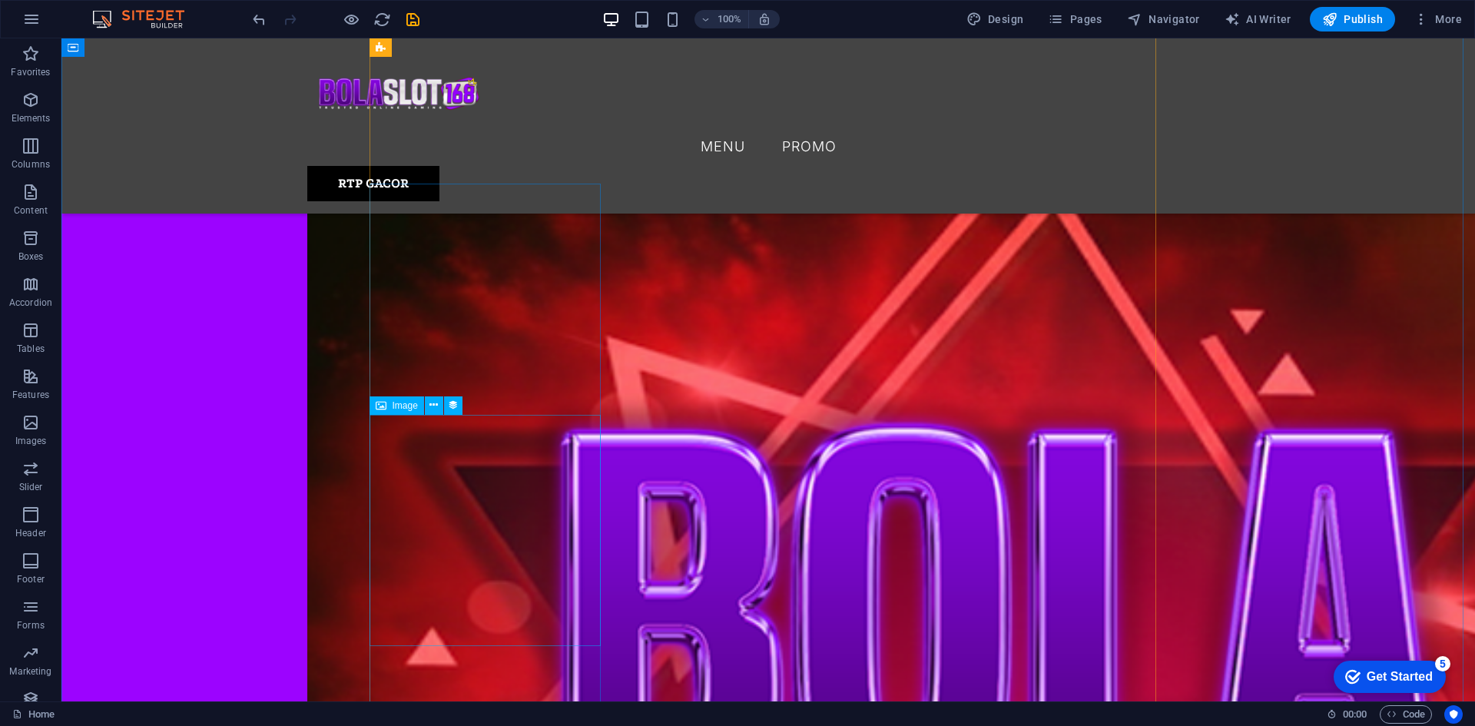
scroll to position [1124, 0]
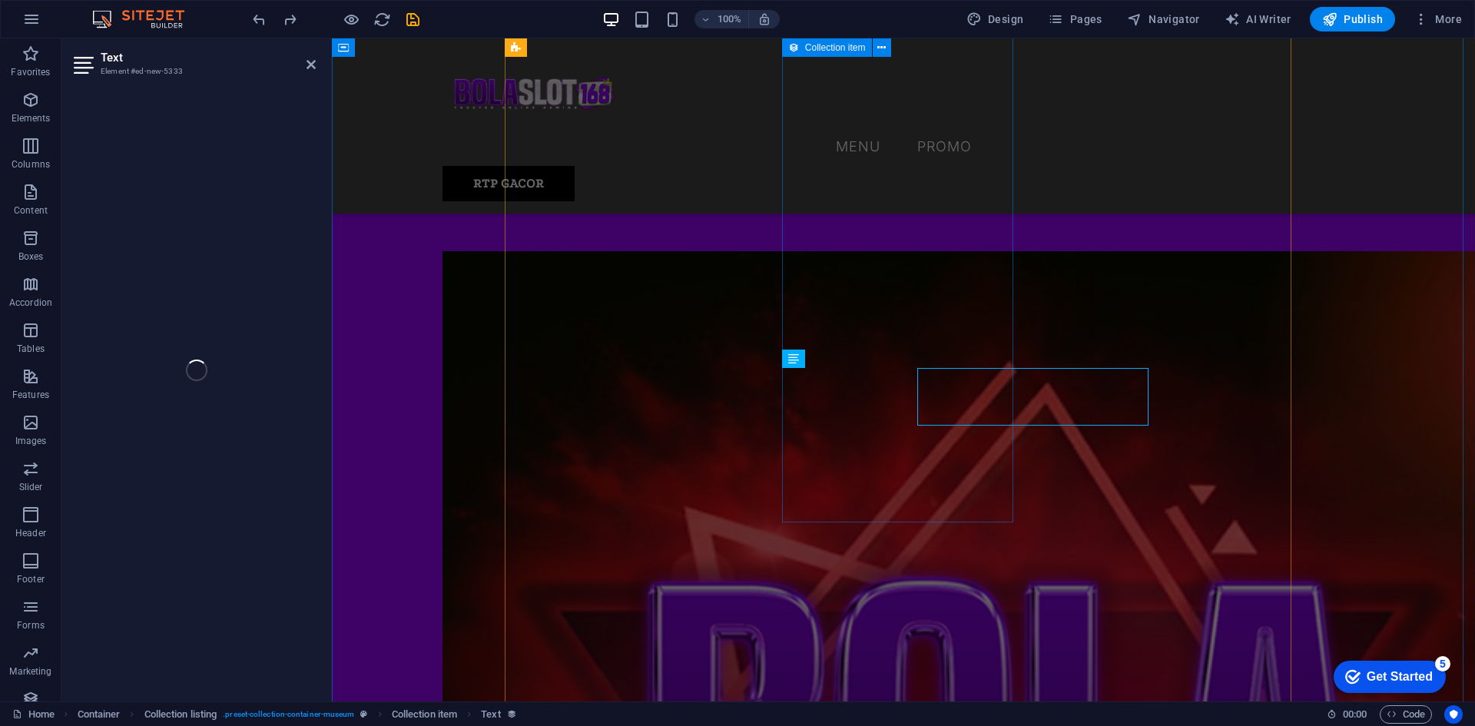
select select "exhibition-intro"
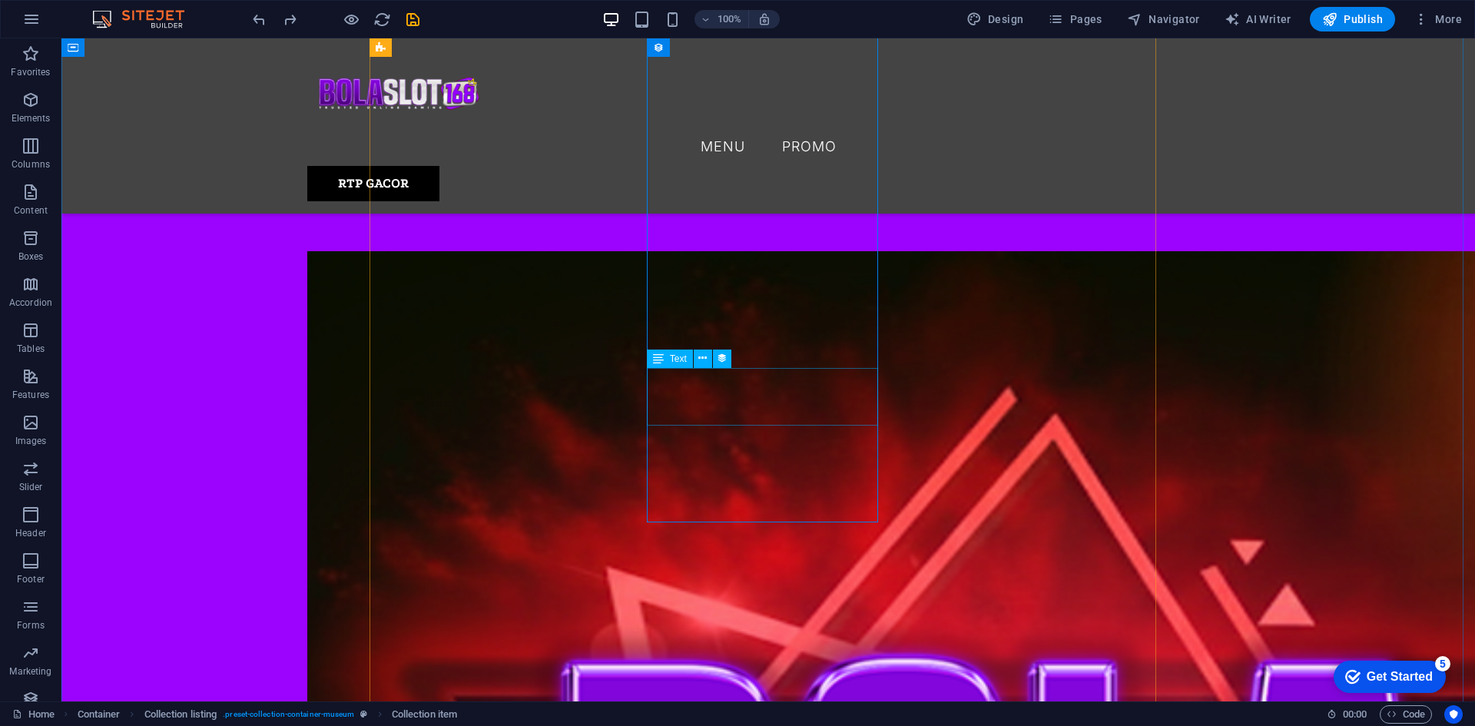
select select "exhibition-intro"
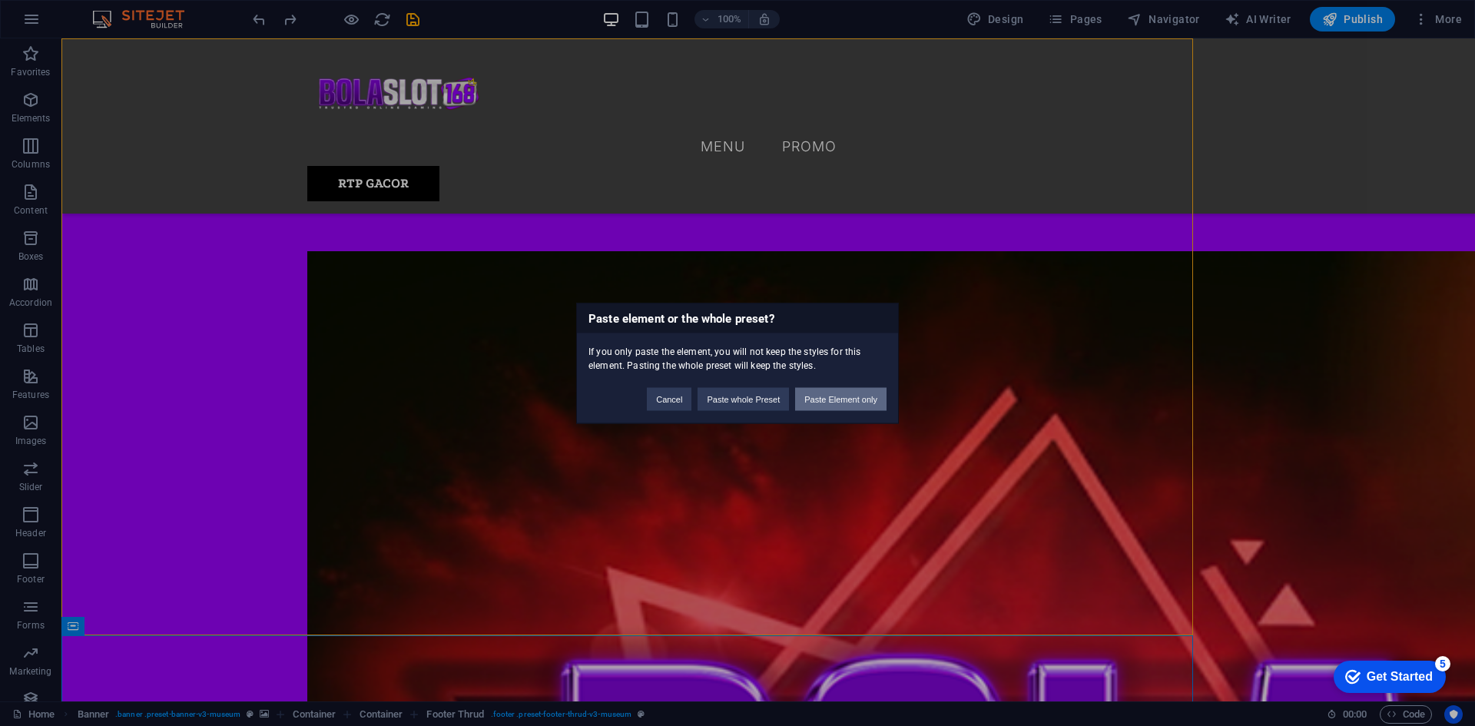
scroll to position [0, 0]
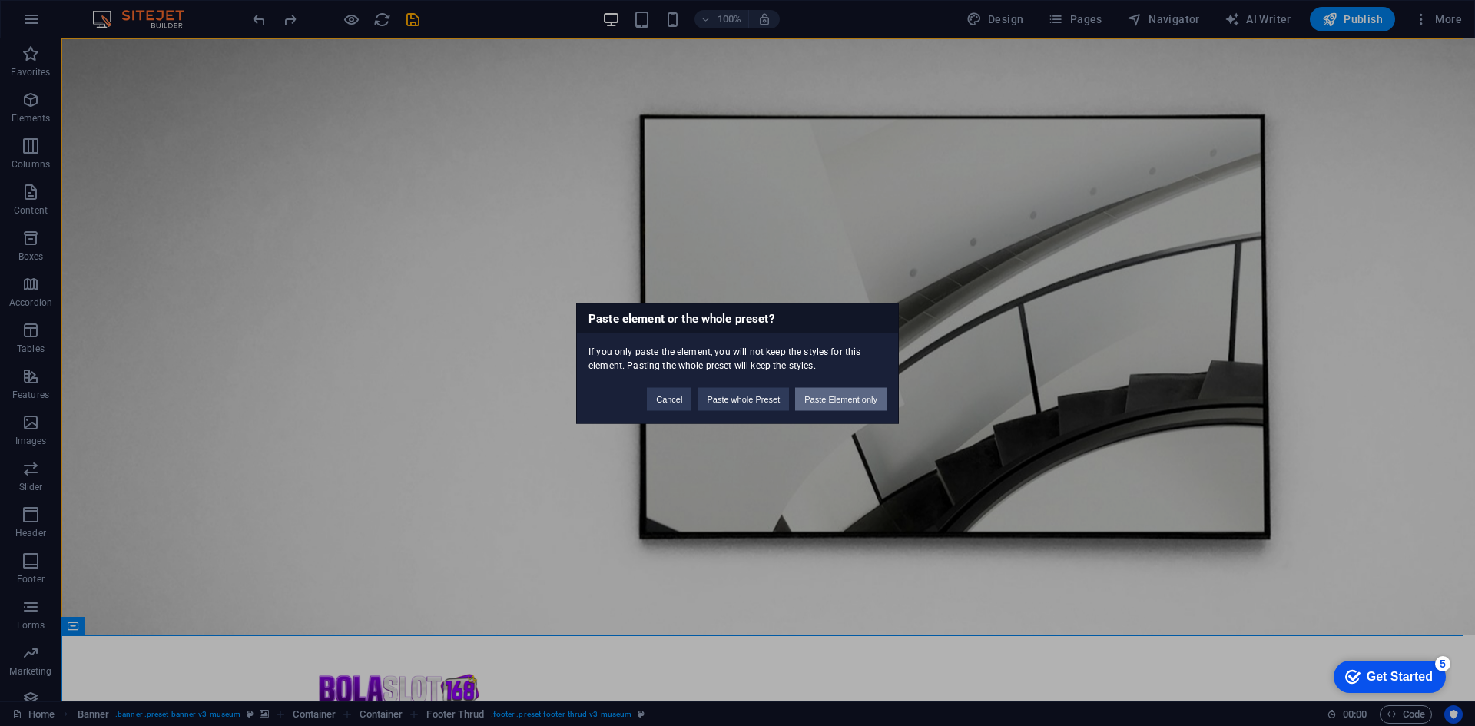
click at [834, 402] on button "Paste Element only" at bounding box center [840, 398] width 91 height 23
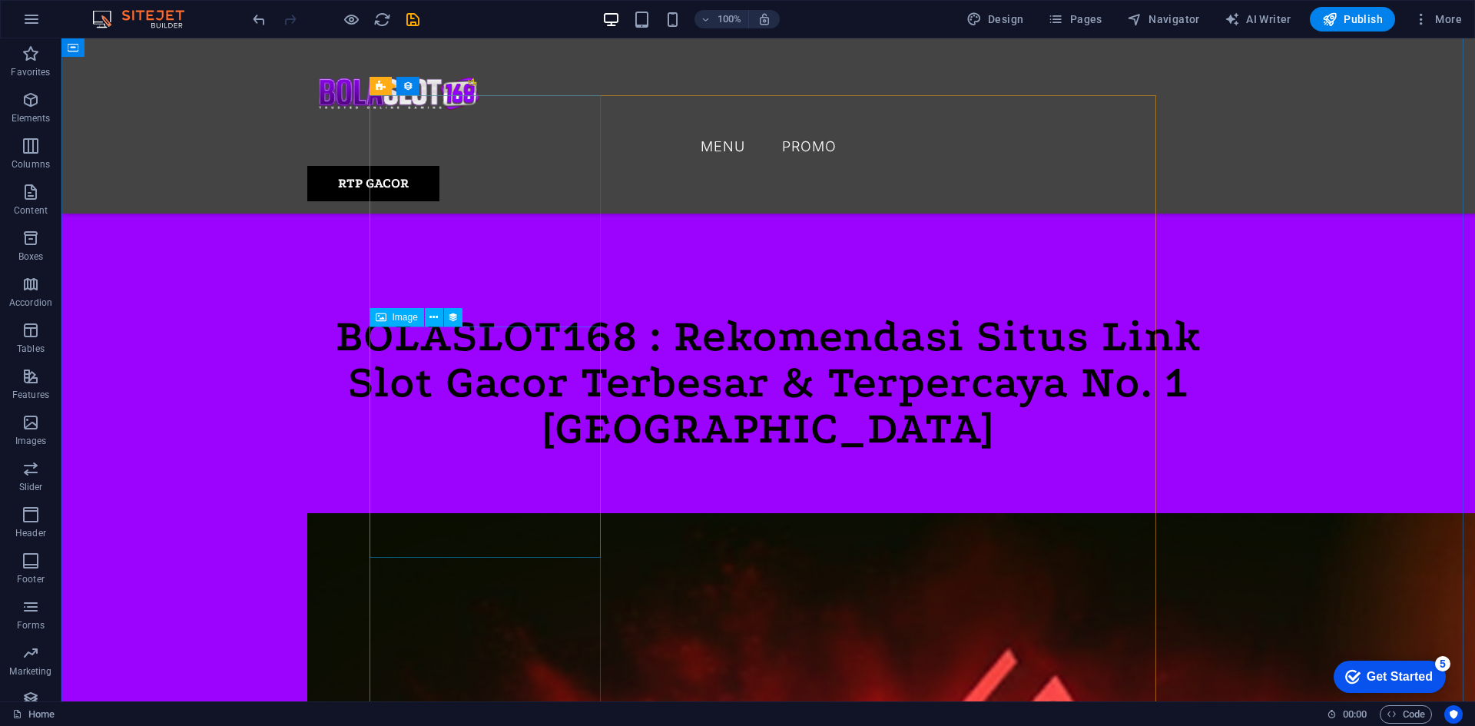
scroll to position [555, 0]
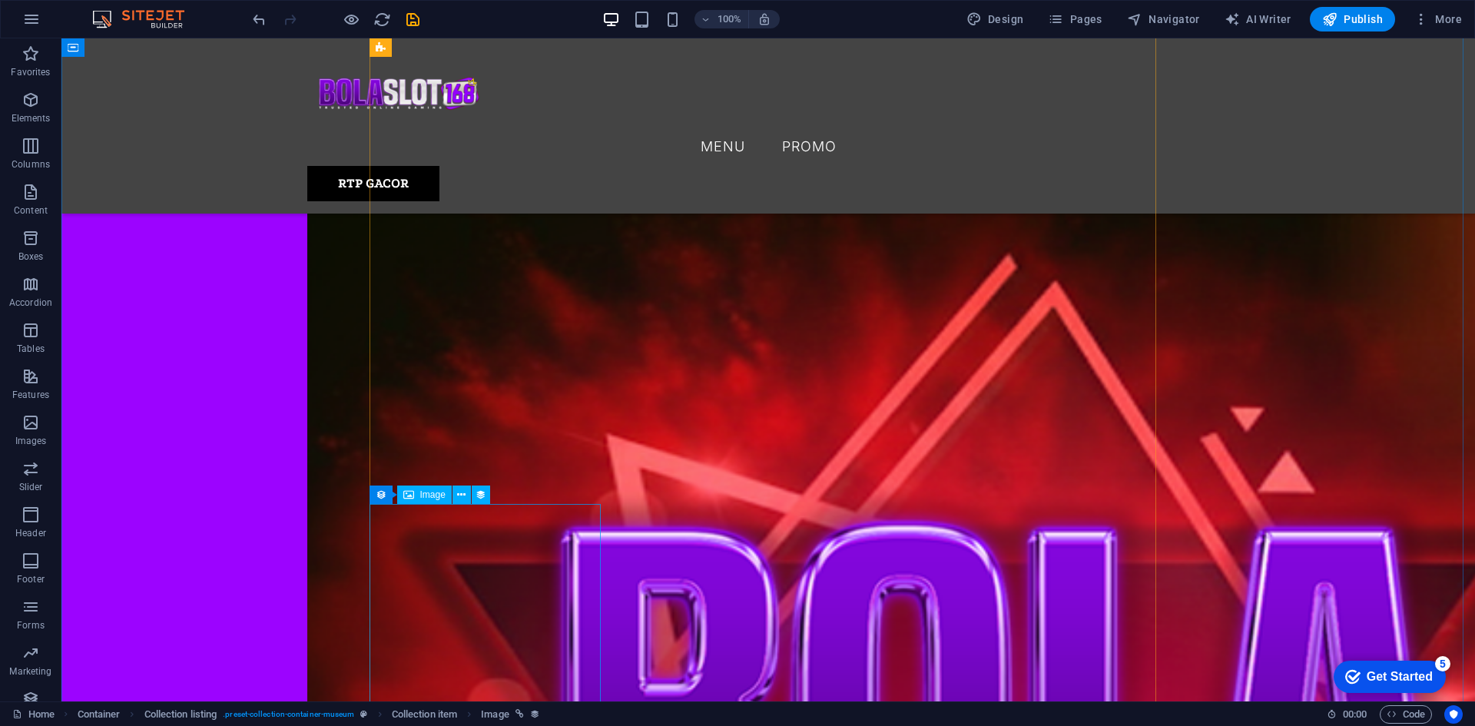
scroll to position [1400, 0]
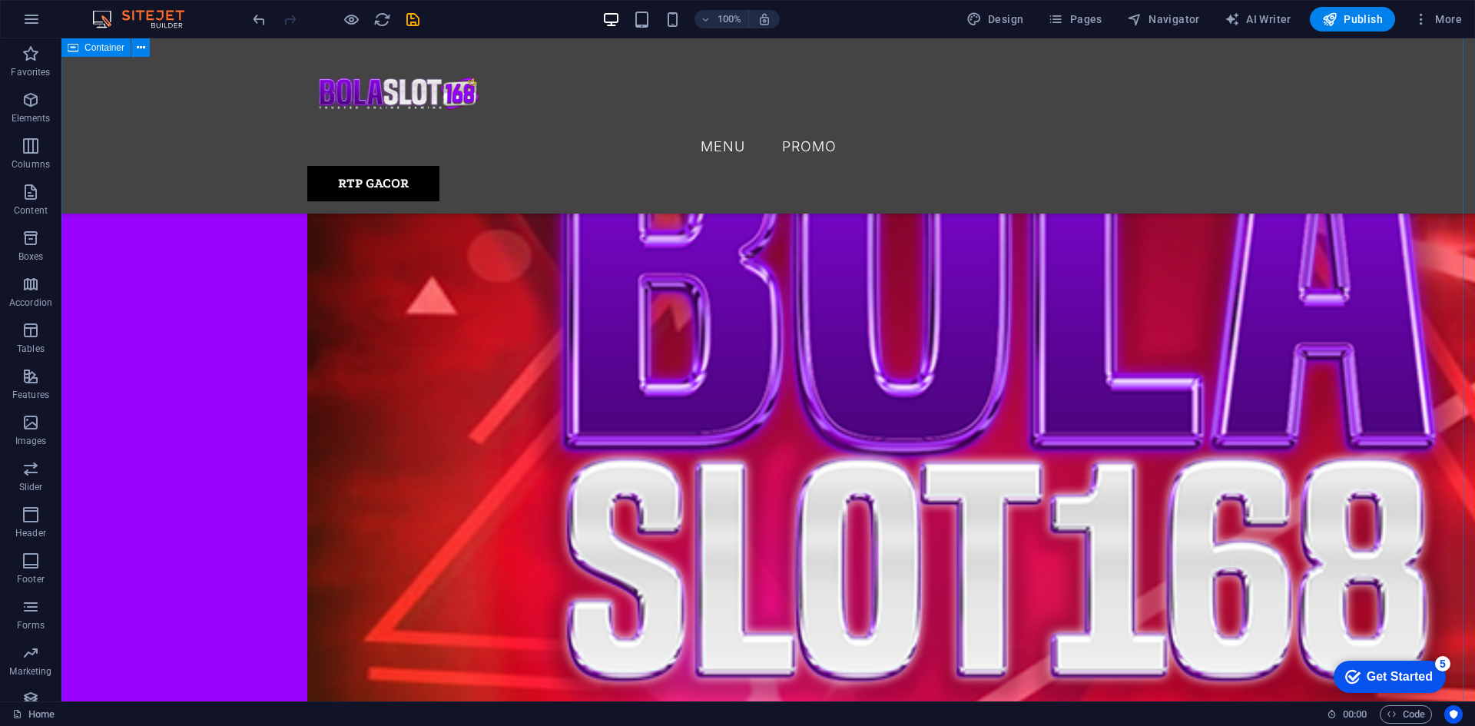
scroll to position [1708, 0]
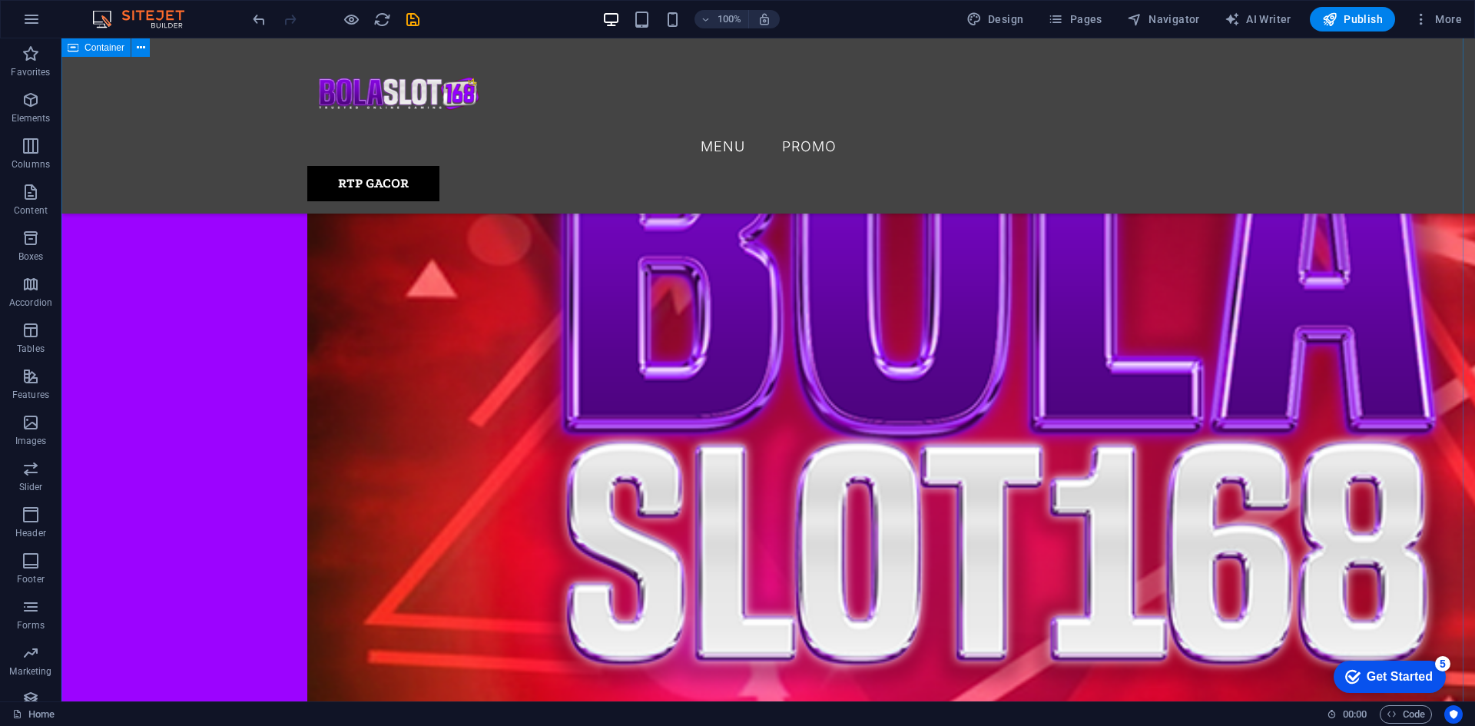
scroll to position [1784, 0]
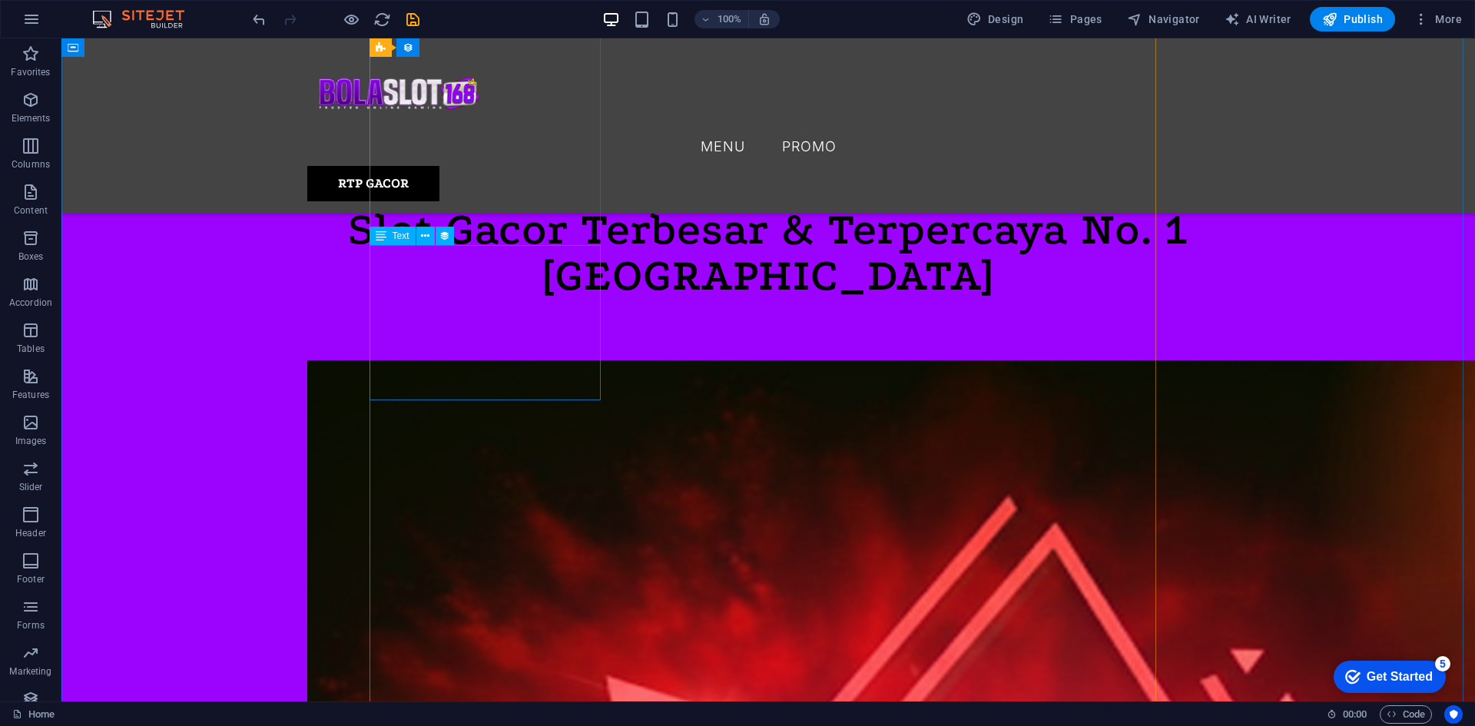
scroll to position [708, 0]
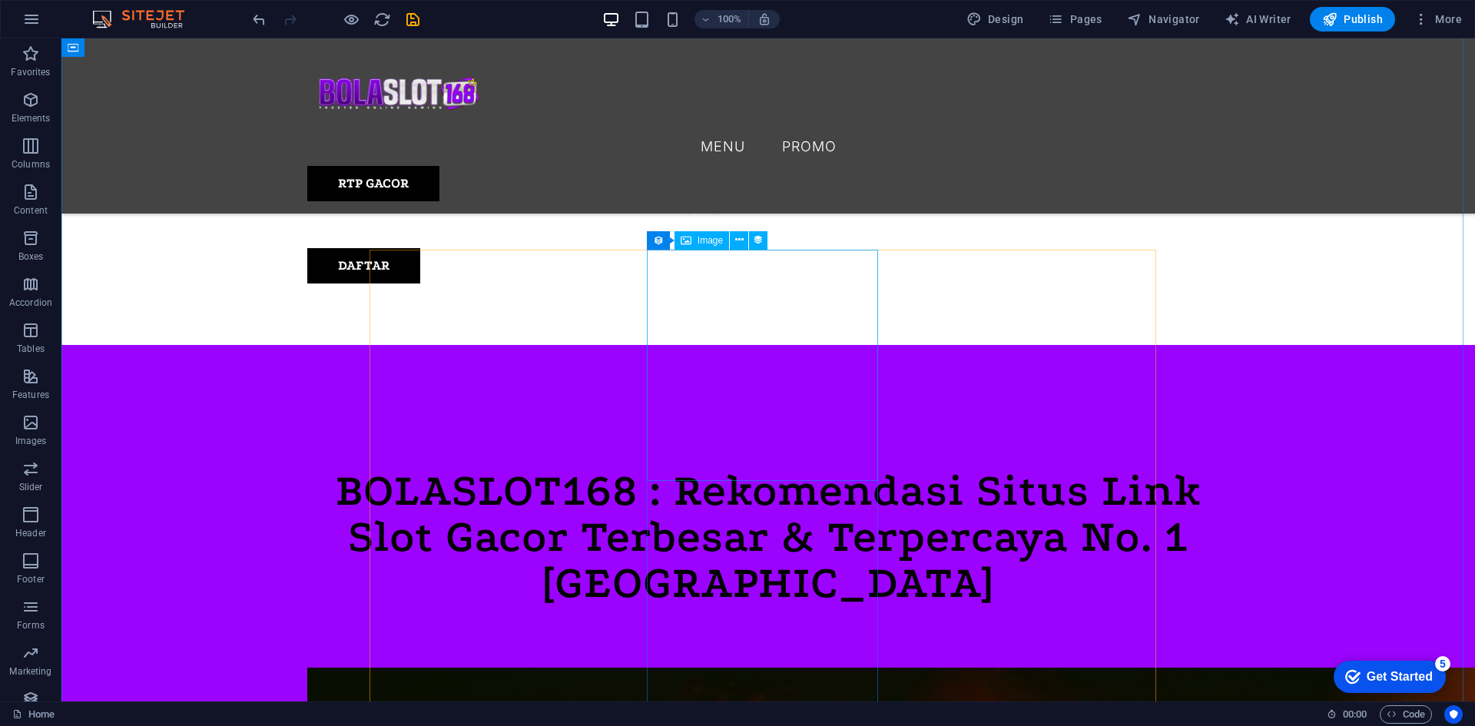
click at [713, 243] on span "Image" at bounding box center [709, 240] width 25 height 9
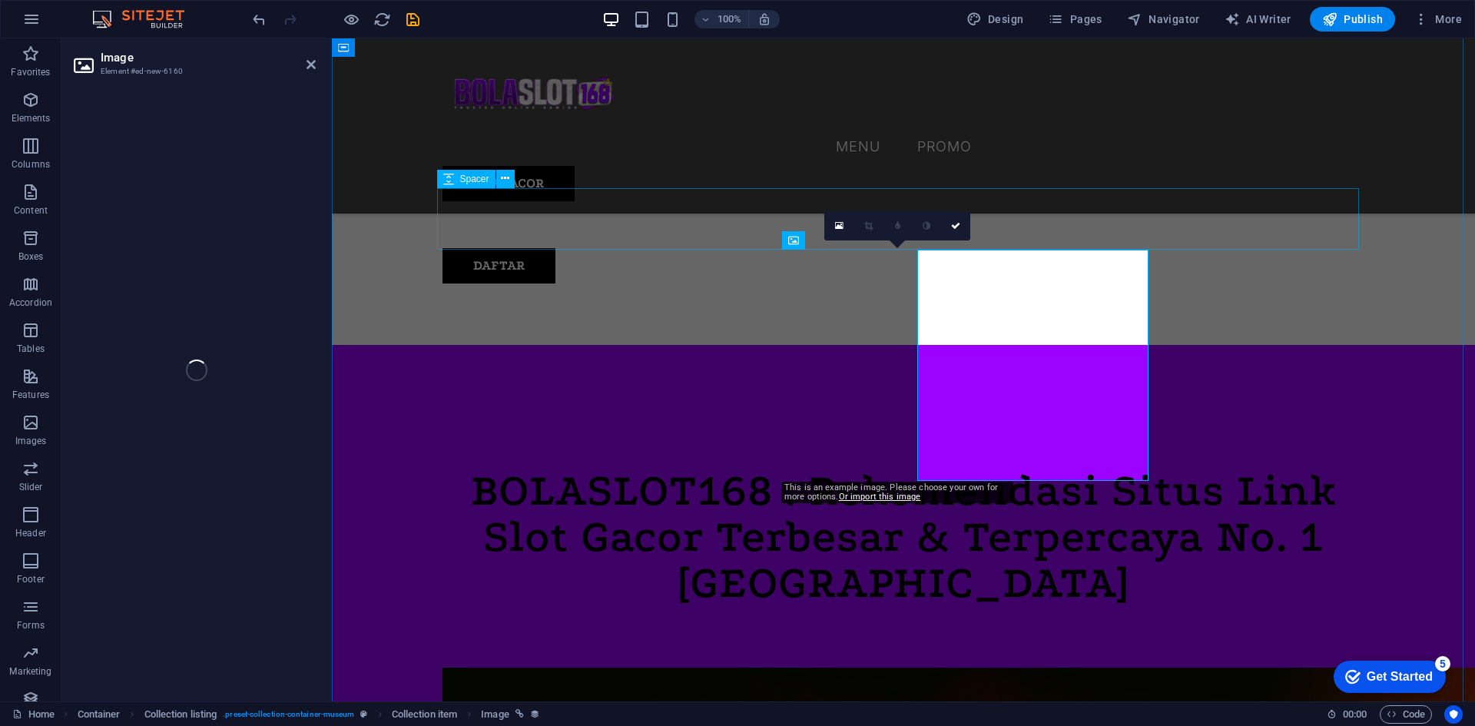
select select "exhibition-image"
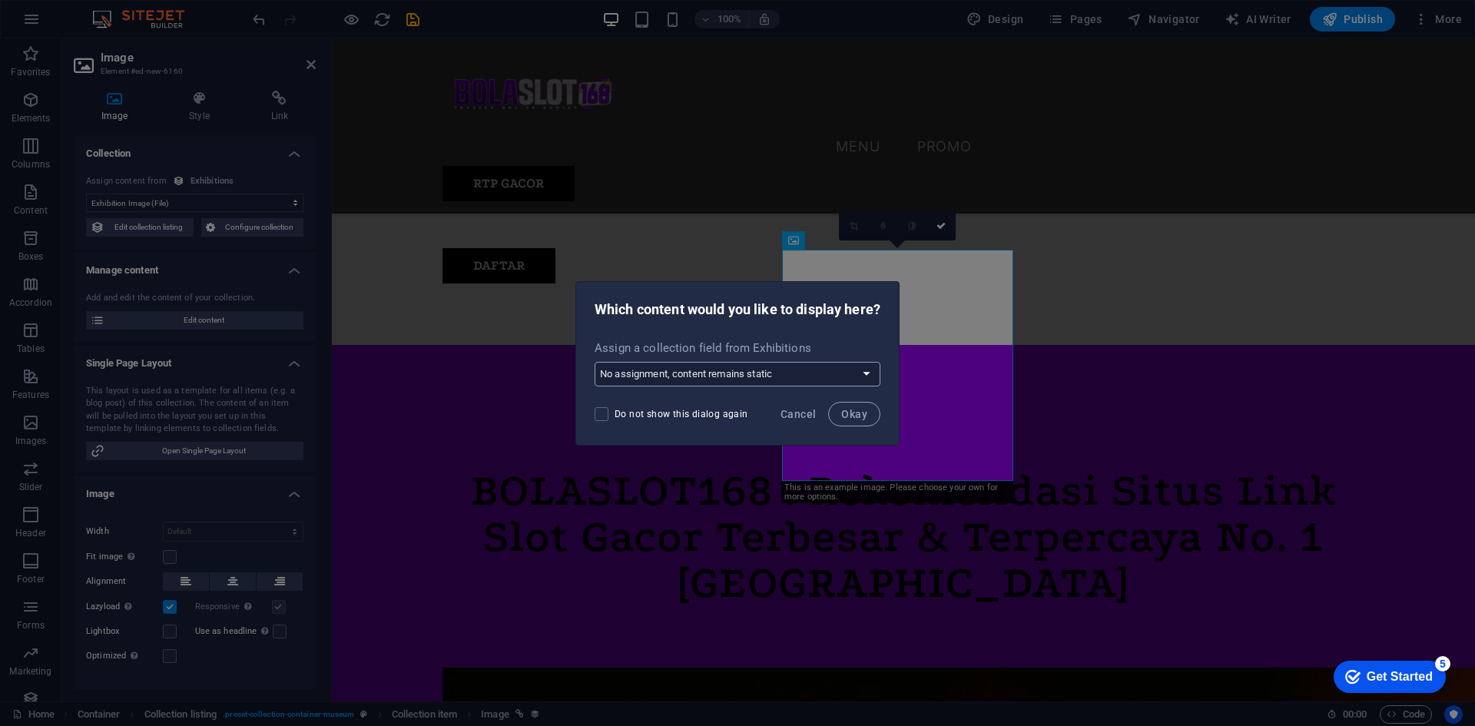
click at [808, 372] on select "No assignment, content remains static Create a new field Created at (Date) Upda…" at bounding box center [737, 374] width 286 height 25
click at [733, 379] on select "No assignment, content remains static Create a new field Created at (Date) Upda…" at bounding box center [737, 374] width 286 height 25
click at [614, 412] on span "Do not show this dialog again" at bounding box center [681, 414] width 134 height 12
click at [614, 412] on input "Do not show this dialog again" at bounding box center [604, 414] width 20 height 14
checkbox input "true"
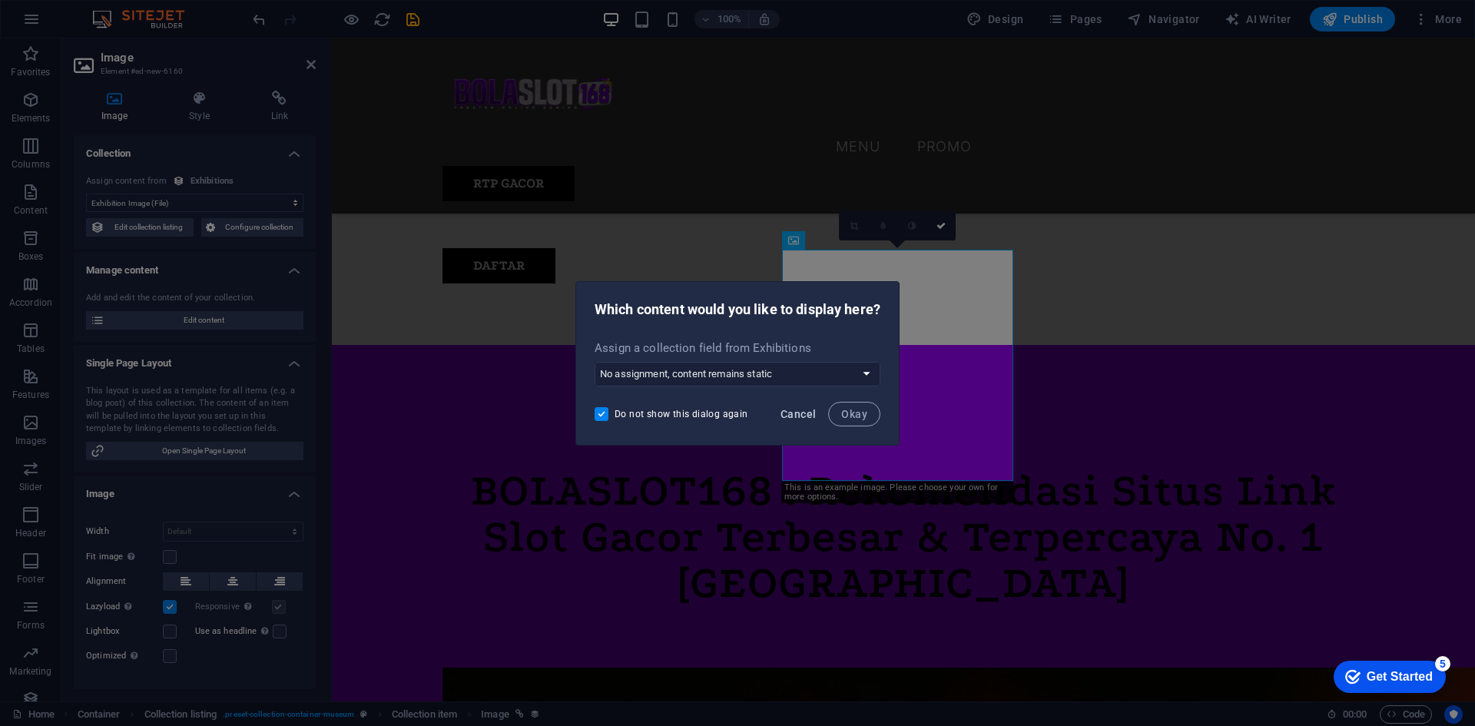
click at [800, 410] on span "Cancel" at bounding box center [797, 414] width 35 height 12
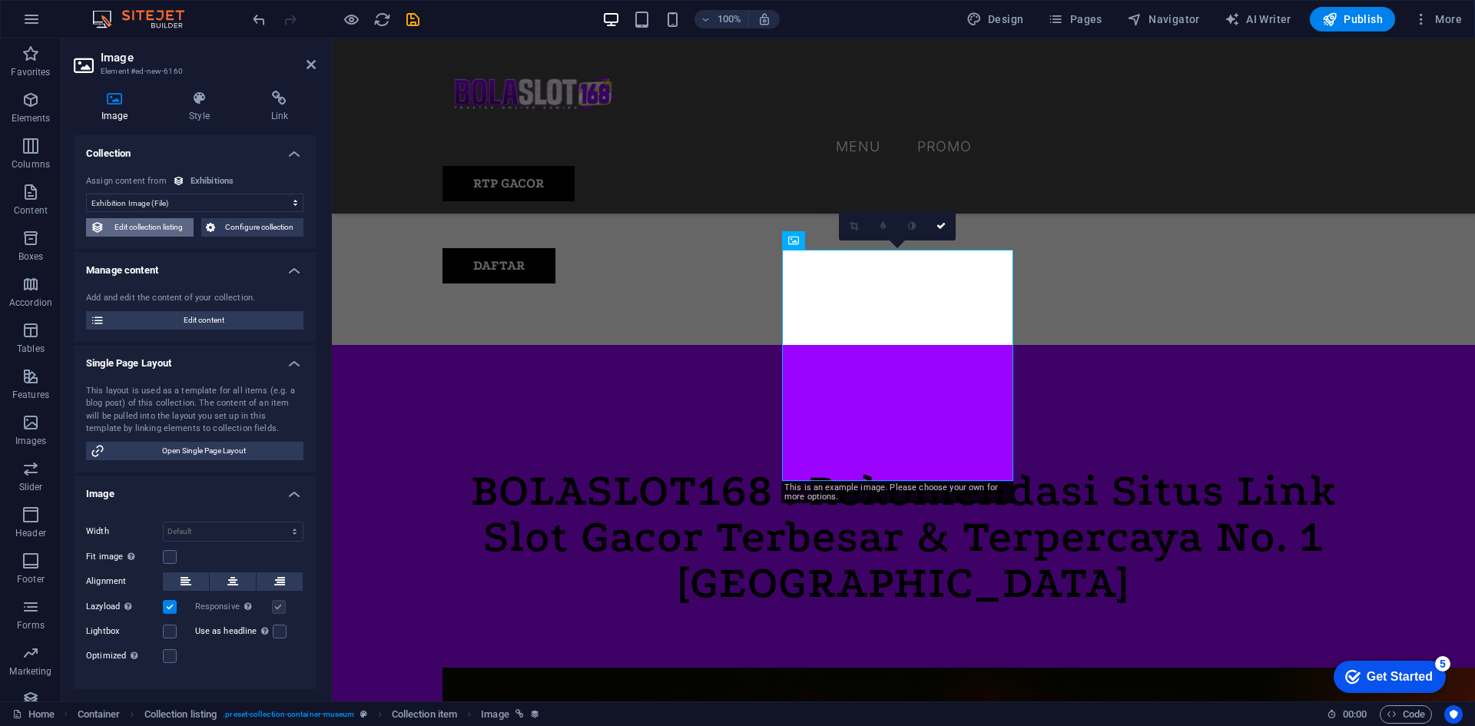
click at [159, 226] on span "Edit collection listing" at bounding box center [149, 227] width 80 height 18
select select "68b7e02bd5e34d2e260ab3c0"
select select "columns.exhibition-date_ASC"
select select "columns.featured-exhibition"
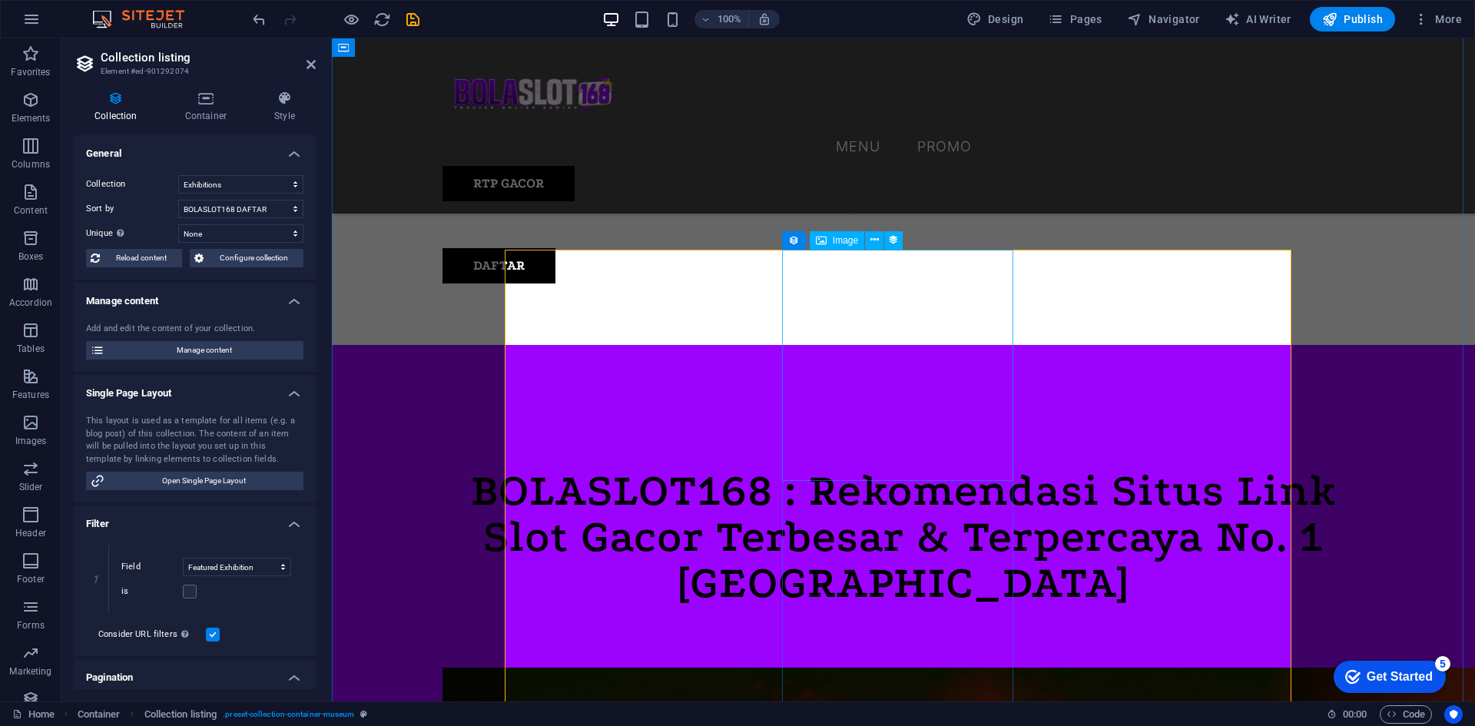
click at [0, 0] on span "Collection item" at bounding box center [0, 0] width 0 height 0
click at [878, 239] on icon at bounding box center [874, 240] width 8 height 16
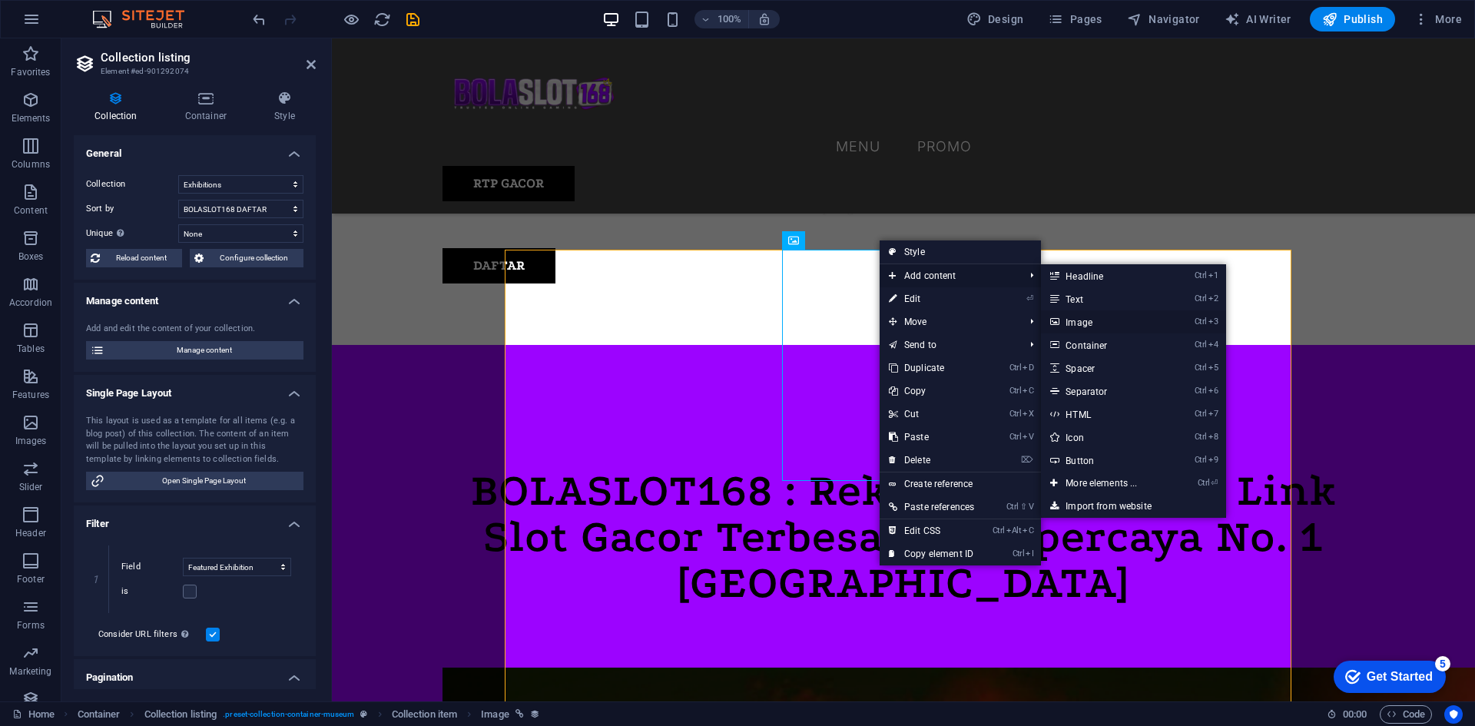
click at [1161, 328] on link "Ctrl 3 Image" at bounding box center [1104, 321] width 127 height 23
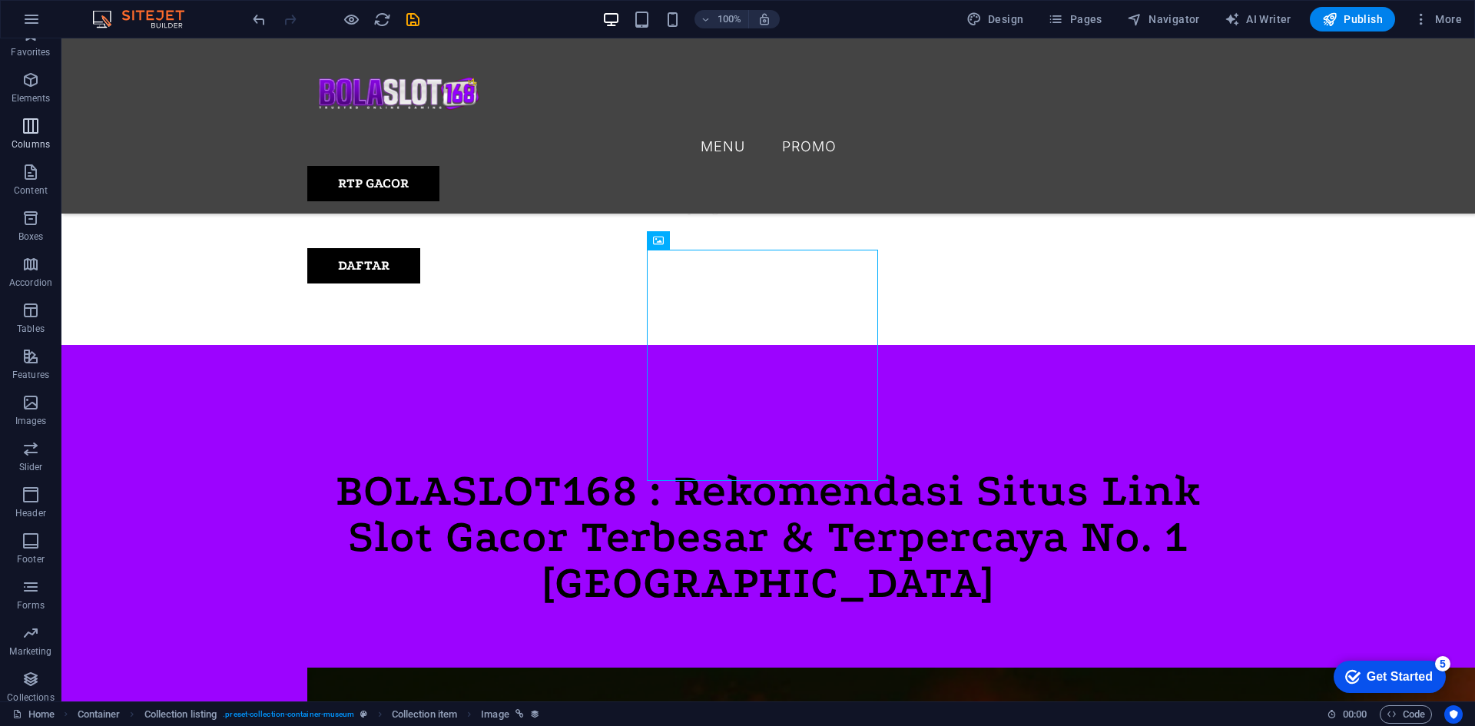
scroll to position [28, 0]
select select "exhibition-image"
